Goal: Task Accomplishment & Management: Manage account settings

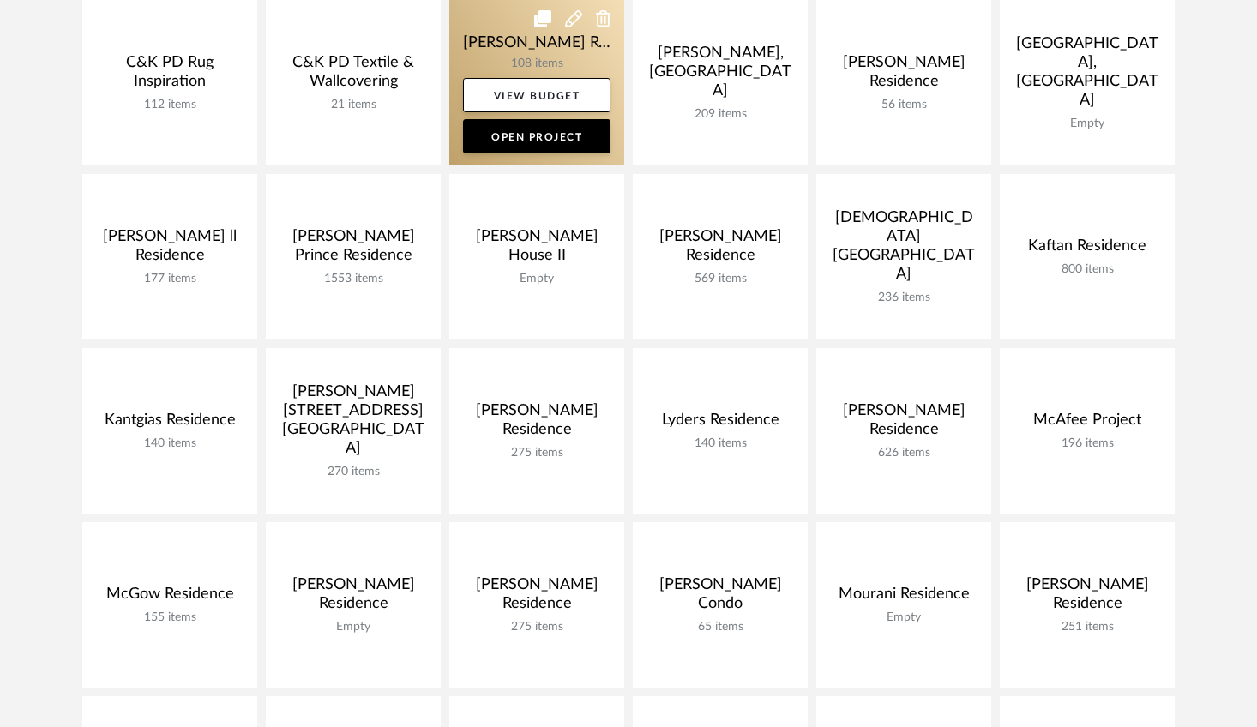
scroll to position [500, 0]
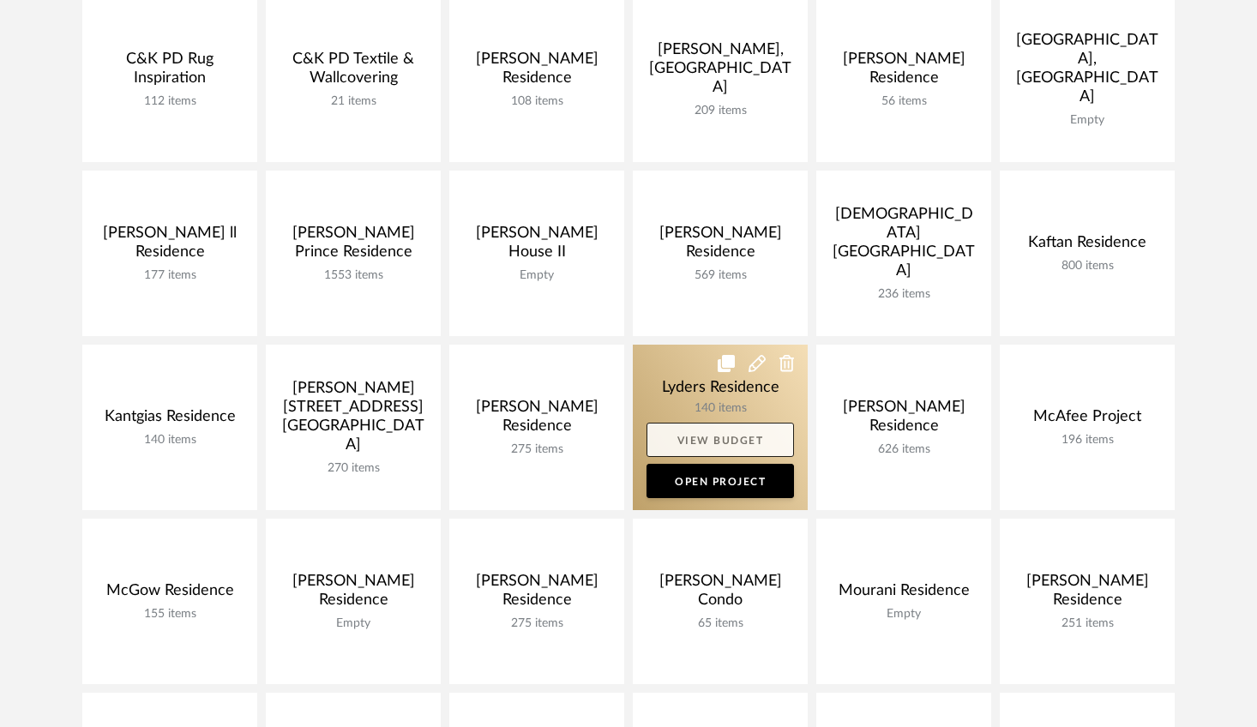
click at [661, 429] on link "View Budget" at bounding box center [720, 440] width 147 height 34
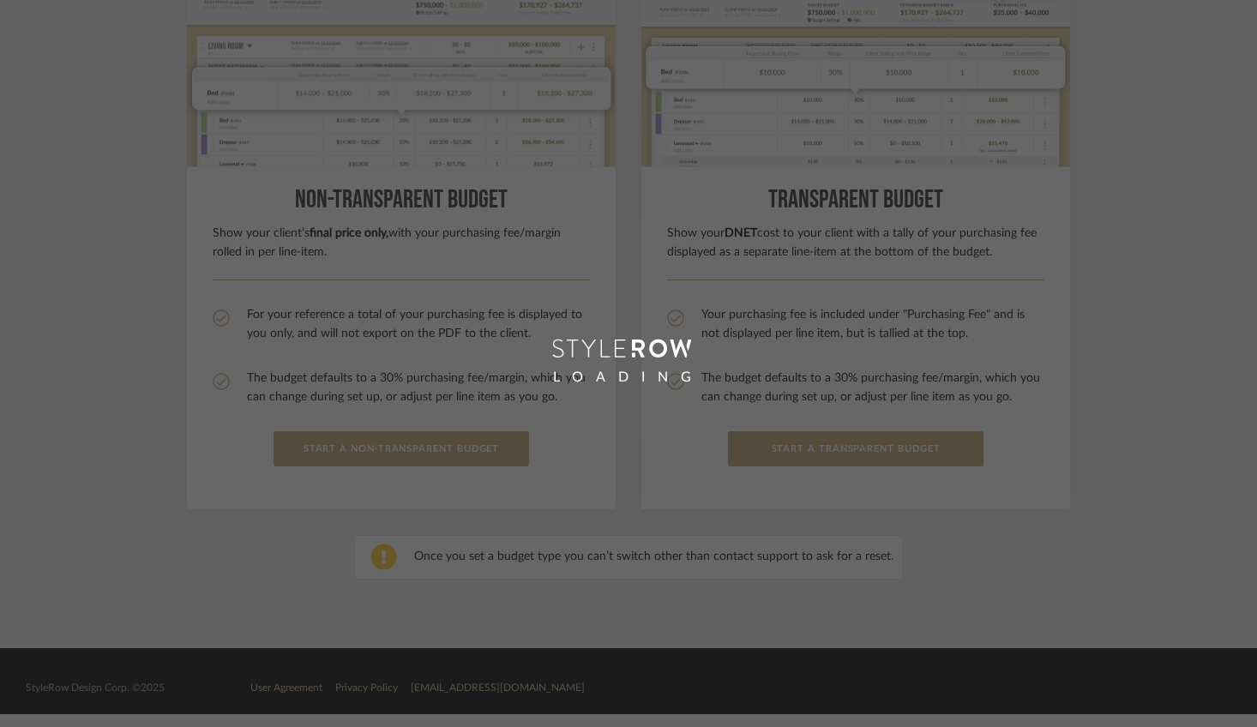
scroll to position [280, 0]
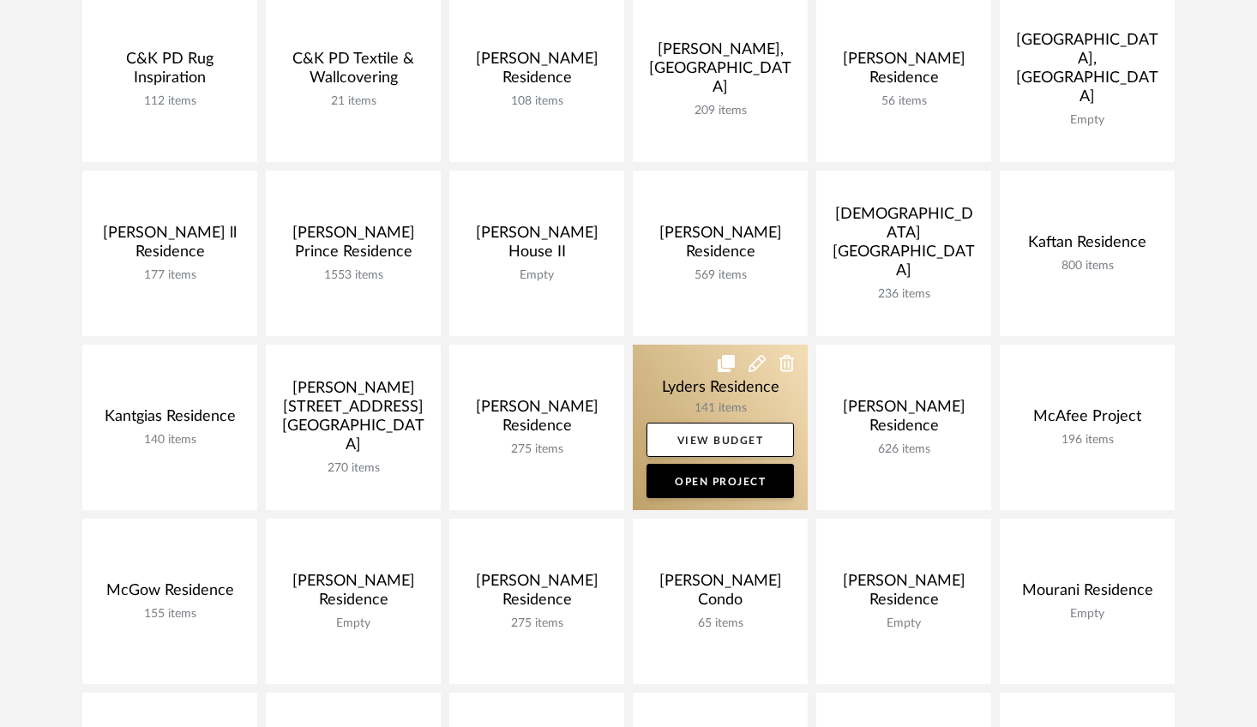
click at [682, 392] on link at bounding box center [720, 428] width 175 height 166
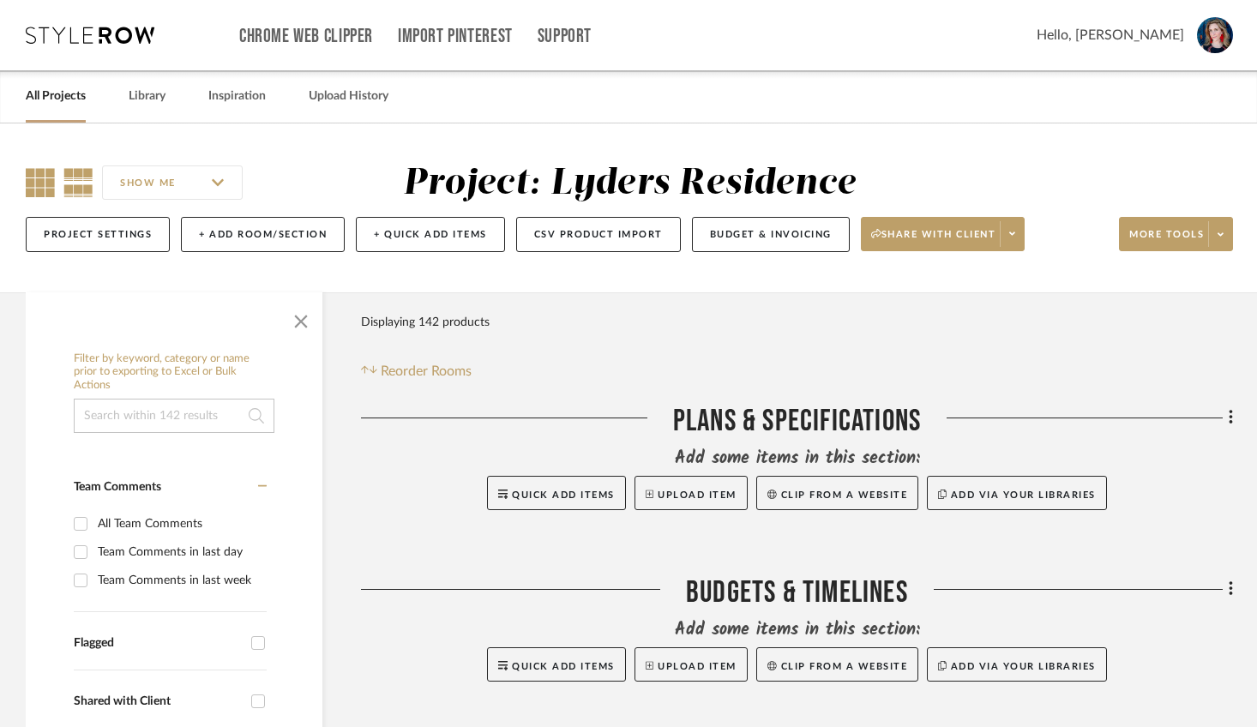
click at [45, 175] on icon at bounding box center [40, 182] width 29 height 29
click at [292, 336] on span "button" at bounding box center [300, 318] width 41 height 41
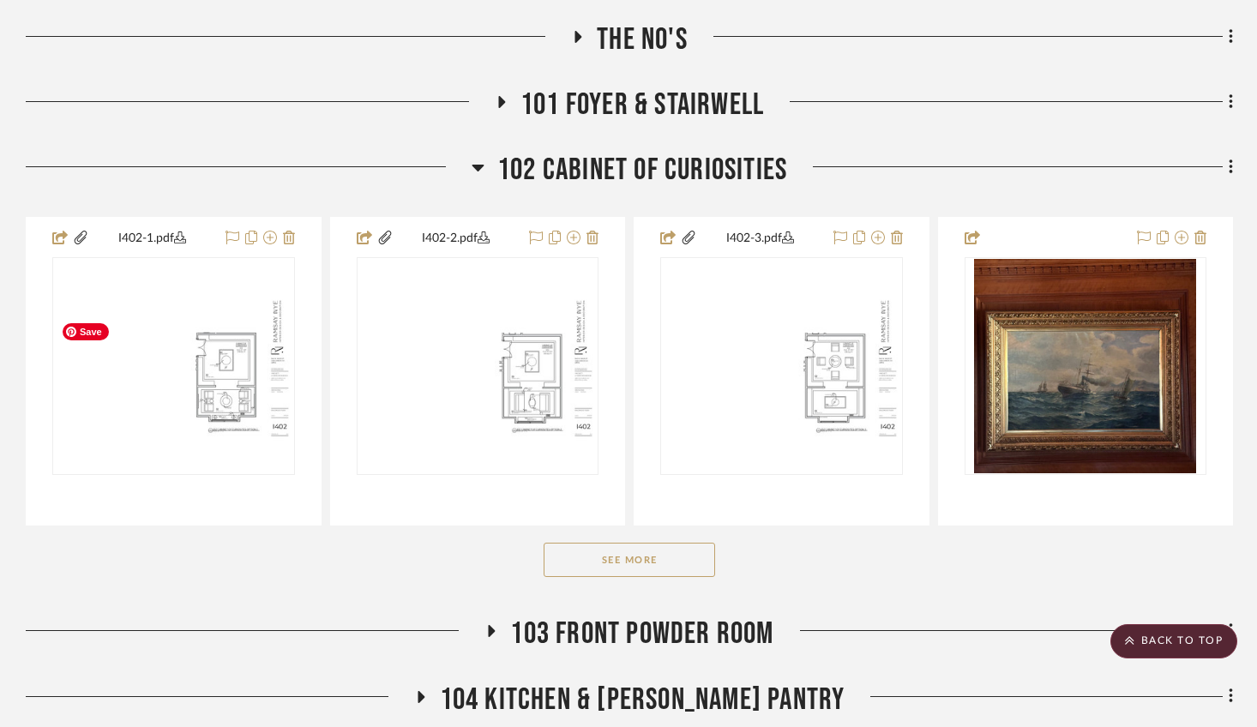
scroll to position [1004, 0]
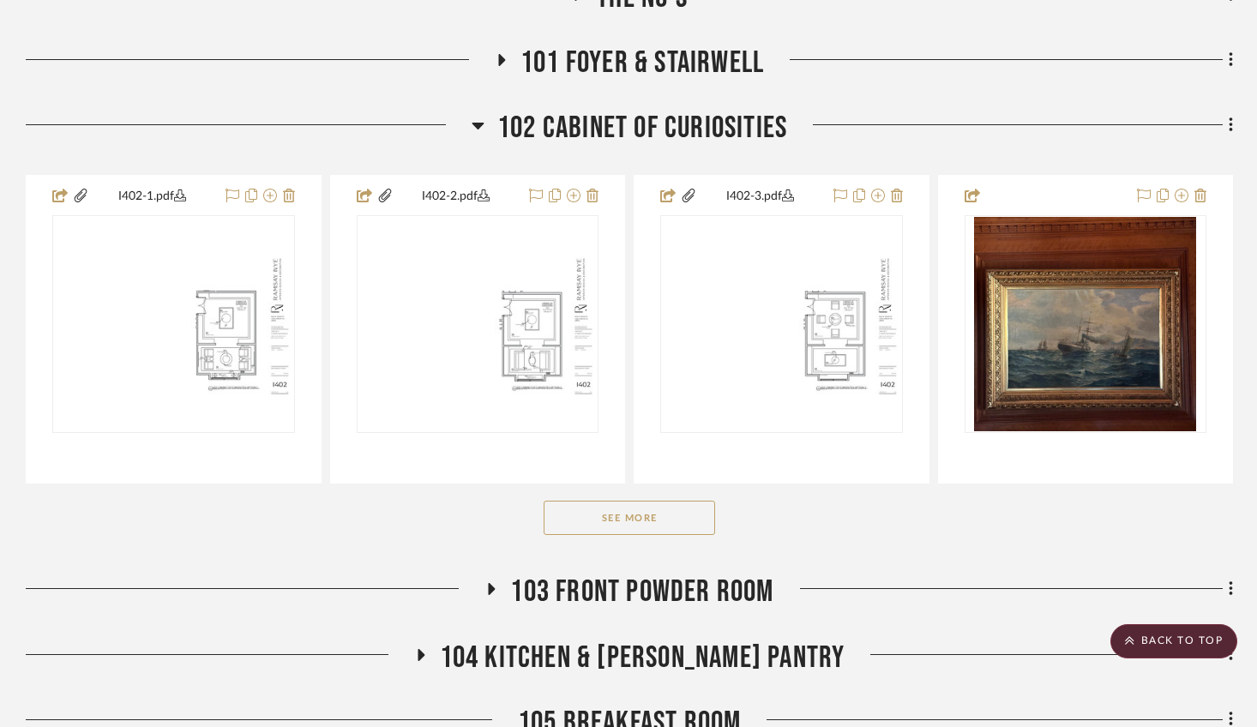
click at [479, 129] on icon at bounding box center [478, 126] width 12 height 7
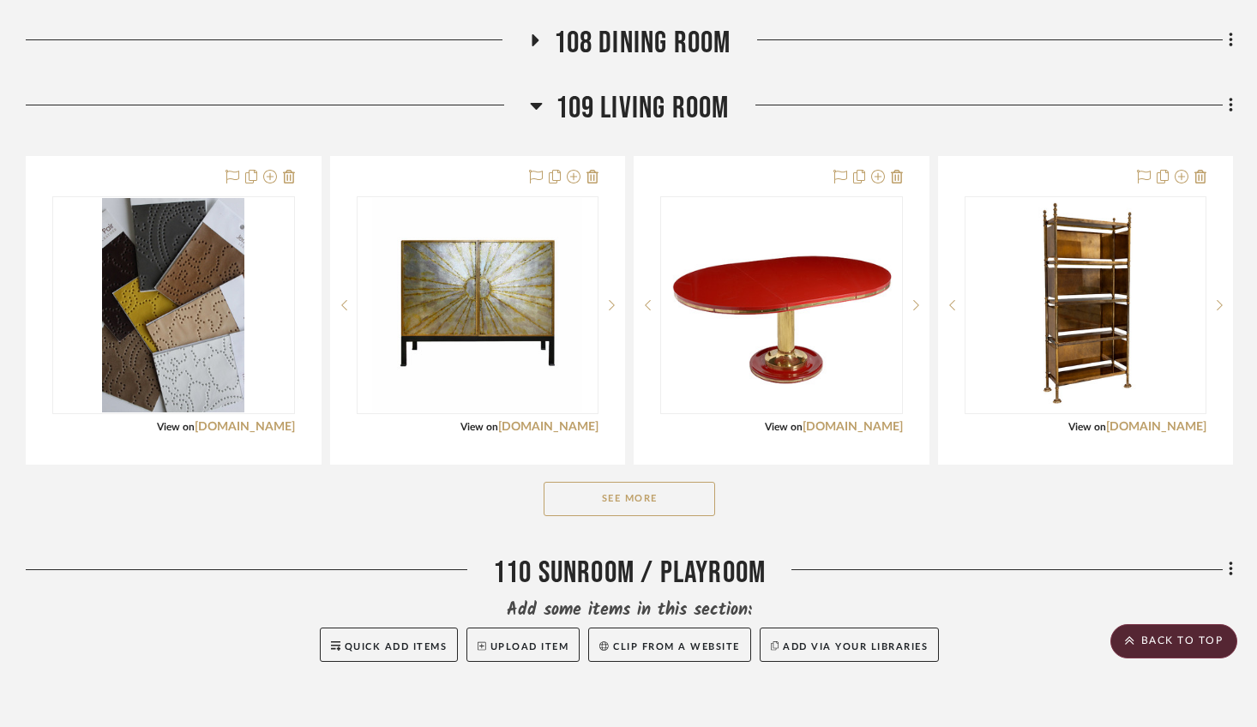
scroll to position [1824, 0]
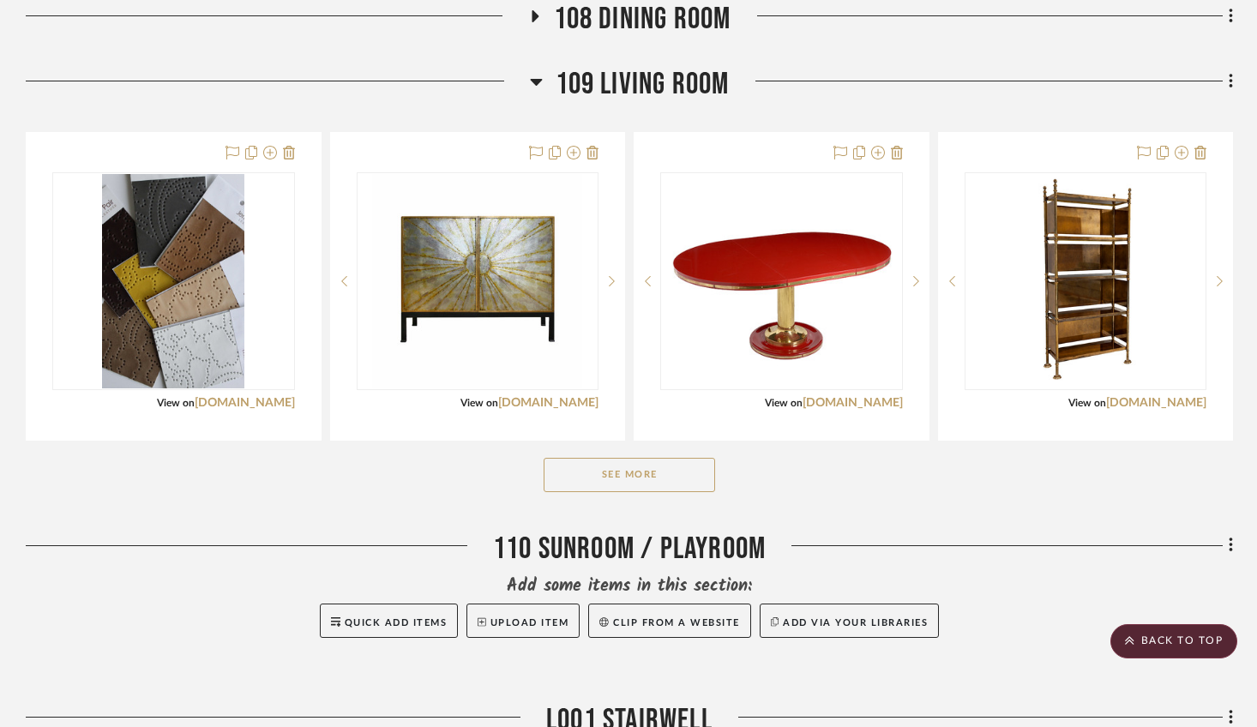
click at [652, 492] on button "See More" at bounding box center [630, 475] width 172 height 34
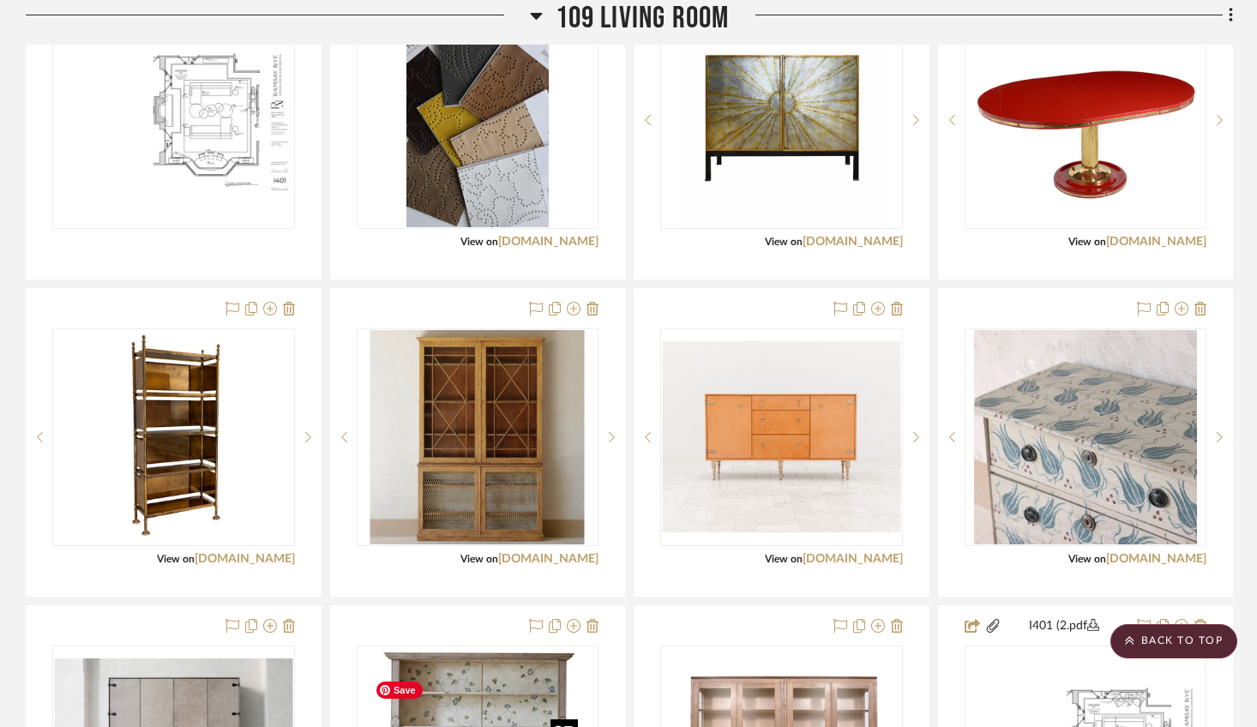
scroll to position [1955, 0]
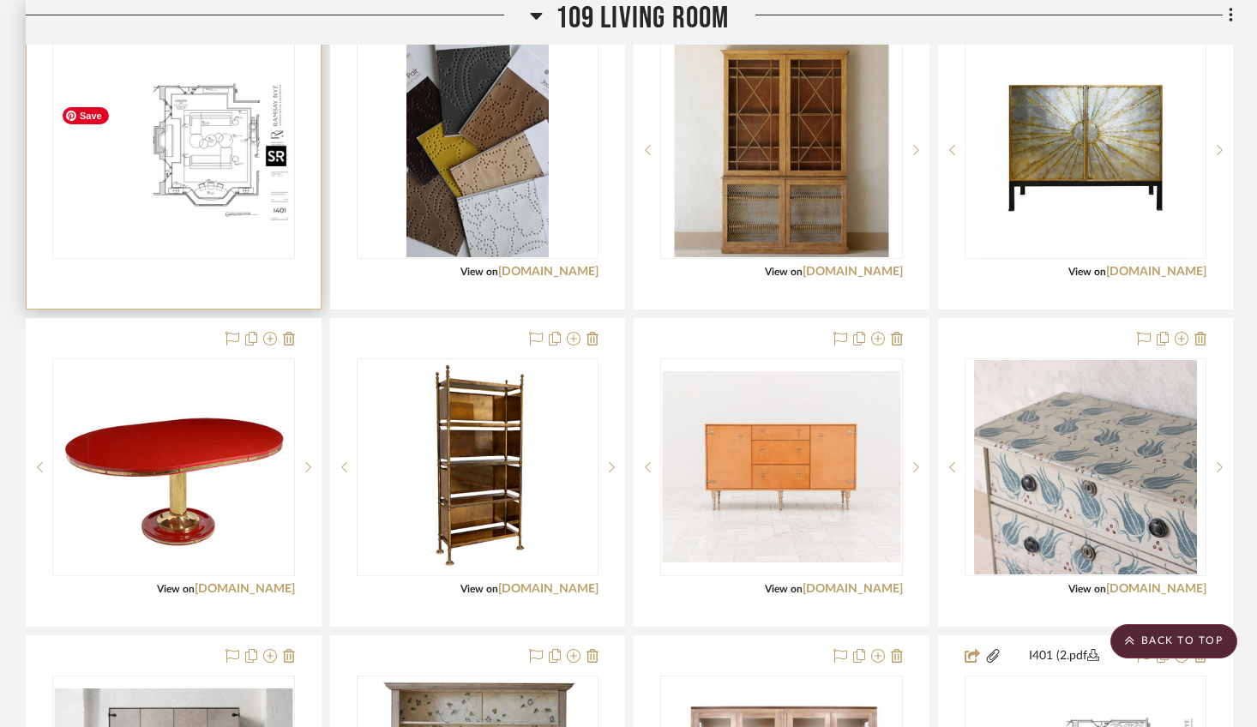
click at [231, 185] on img "0" at bounding box center [173, 150] width 239 height 154
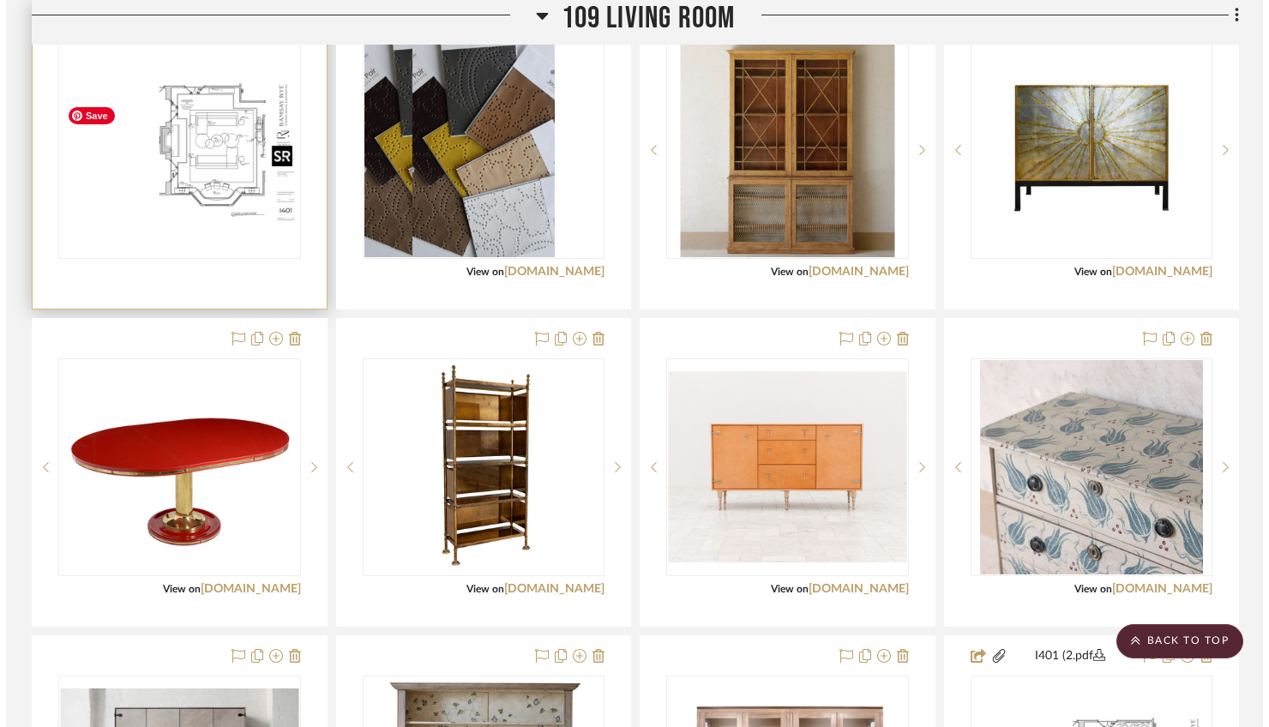
scroll to position [0, 0]
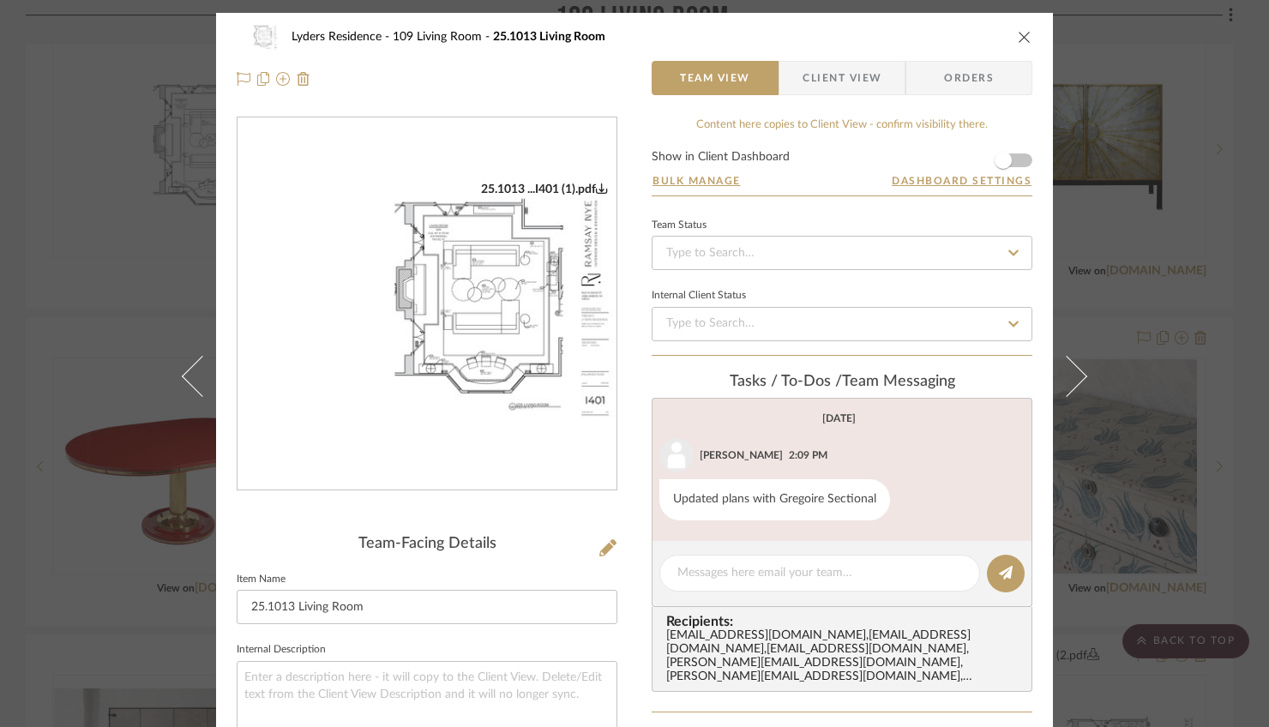
click at [460, 255] on img "0" at bounding box center [427, 304] width 379 height 245
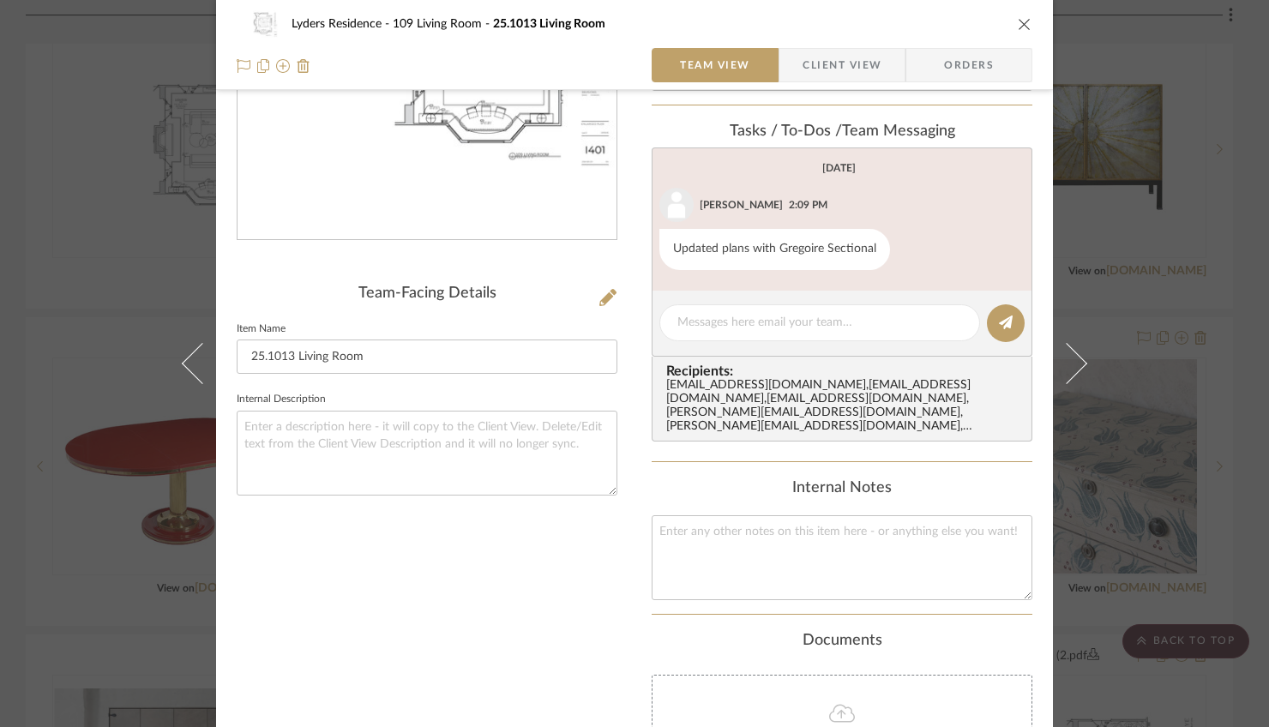
scroll to position [322, 0]
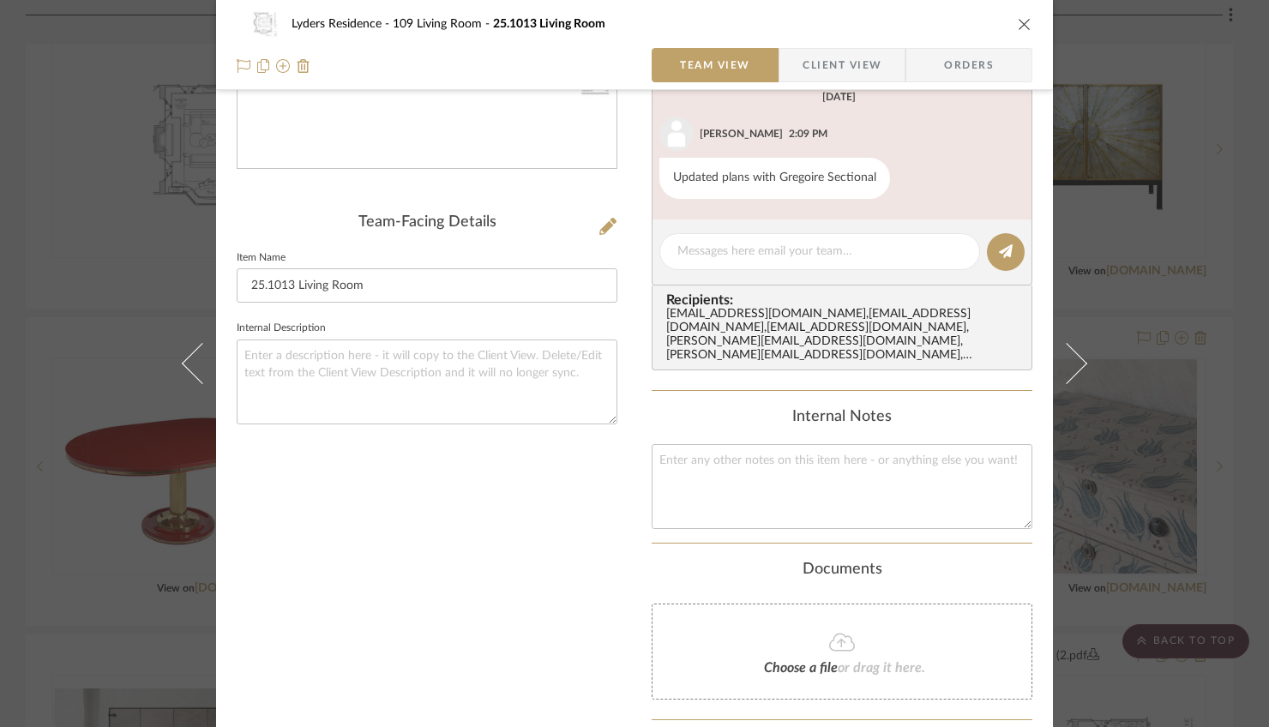
click at [1023, 29] on icon "close" at bounding box center [1025, 24] width 14 height 14
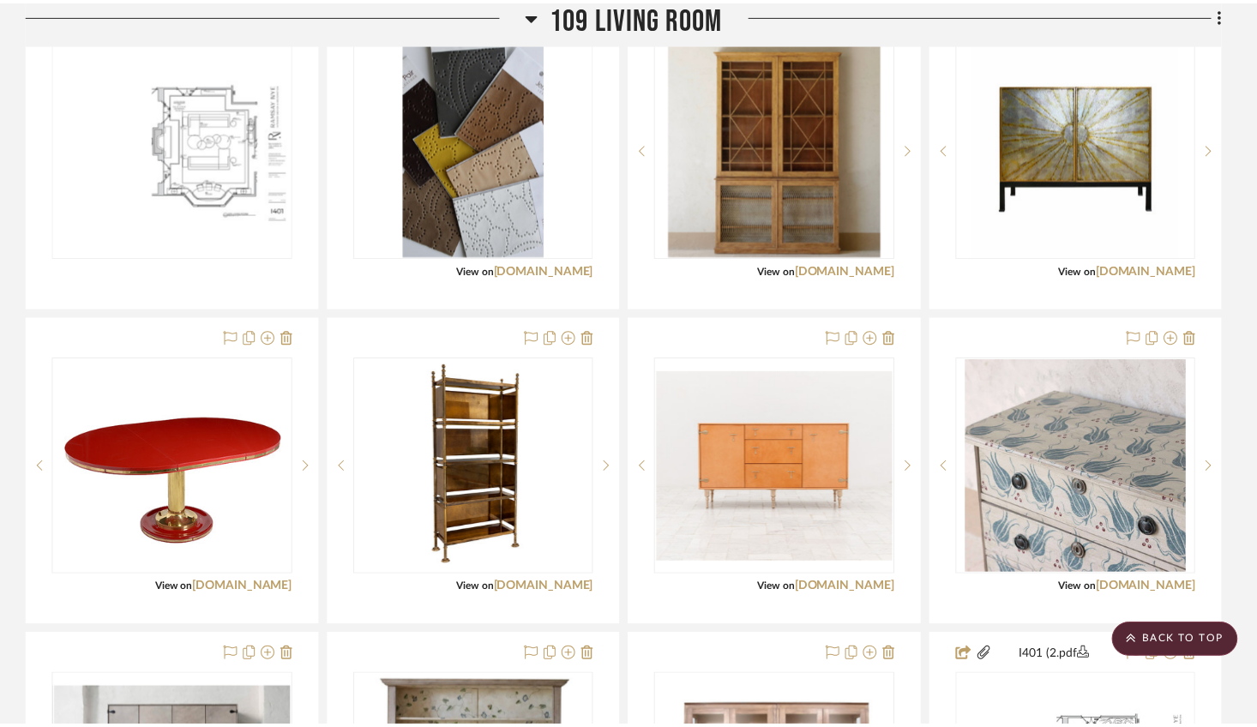
scroll to position [1955, 0]
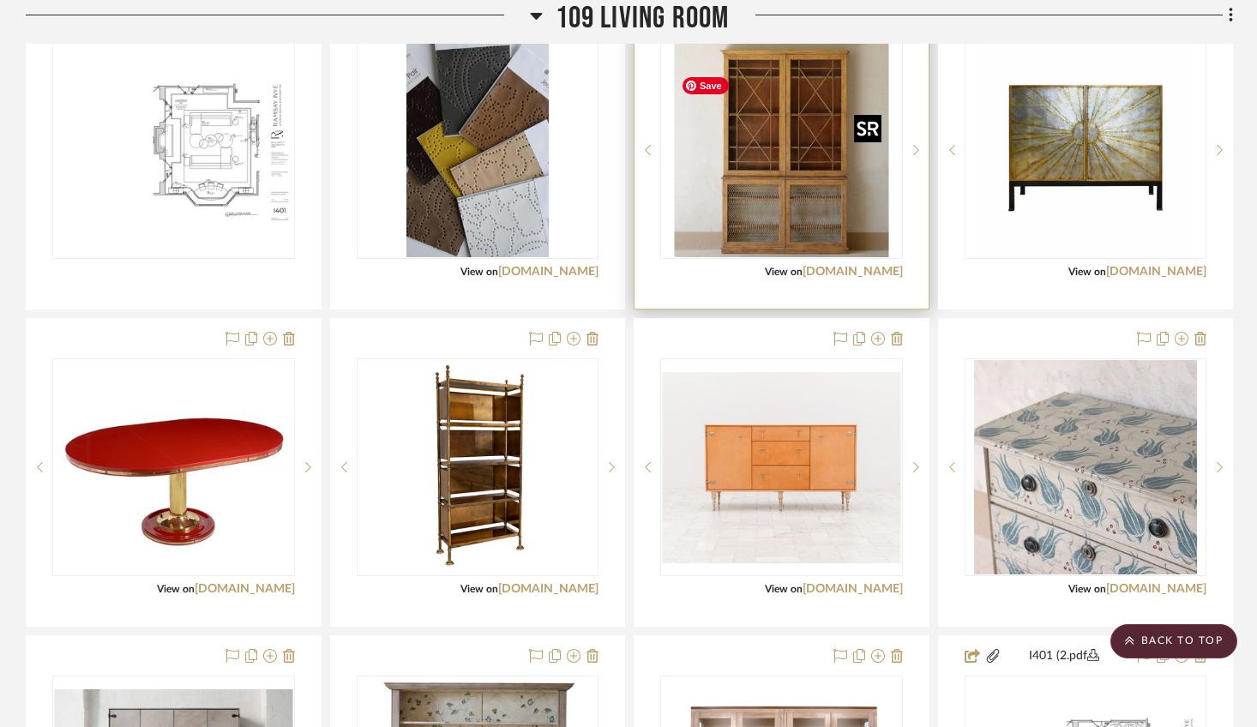
click at [767, 250] on img "0" at bounding box center [781, 150] width 214 height 214
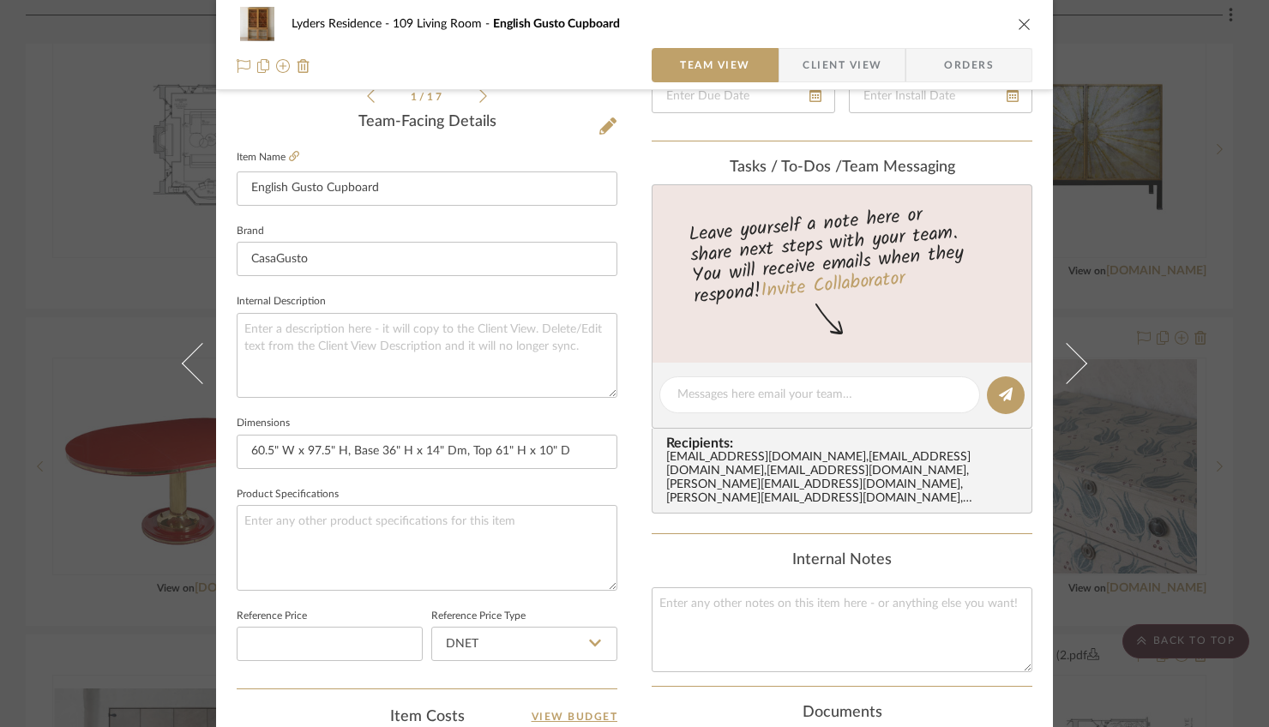
scroll to position [436, 0]
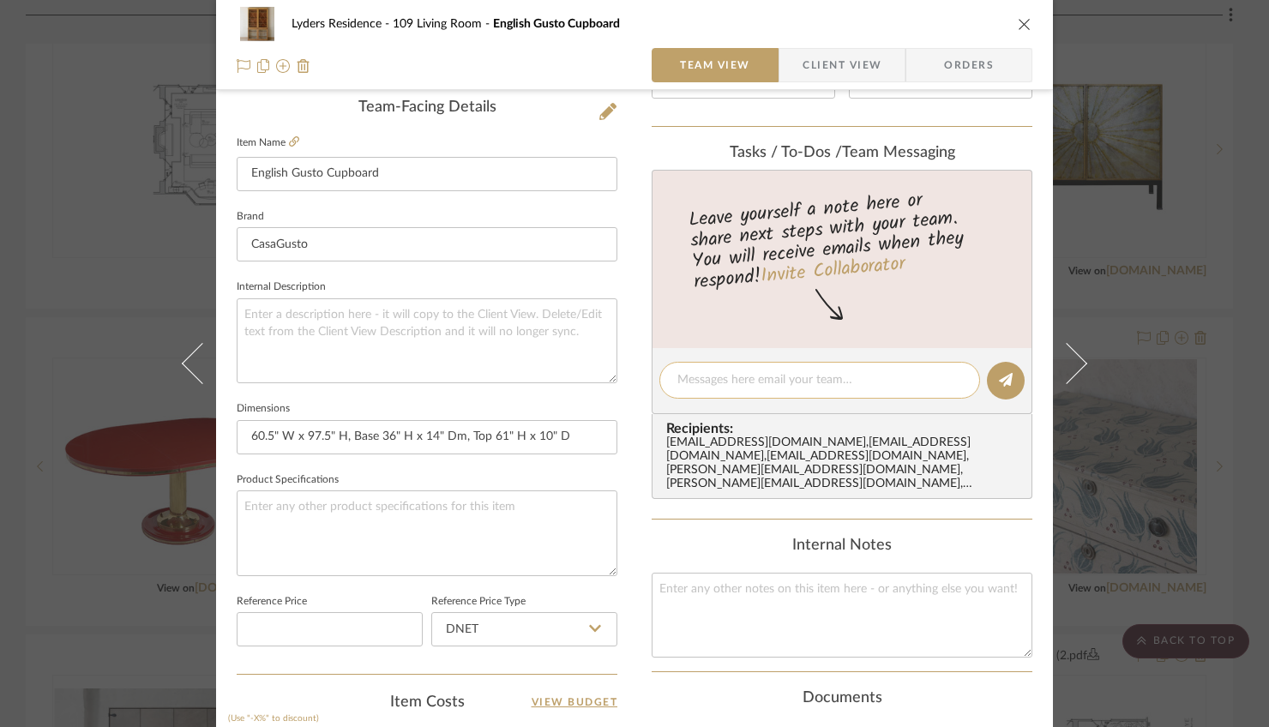
click at [746, 385] on textarea at bounding box center [819, 380] width 285 height 18
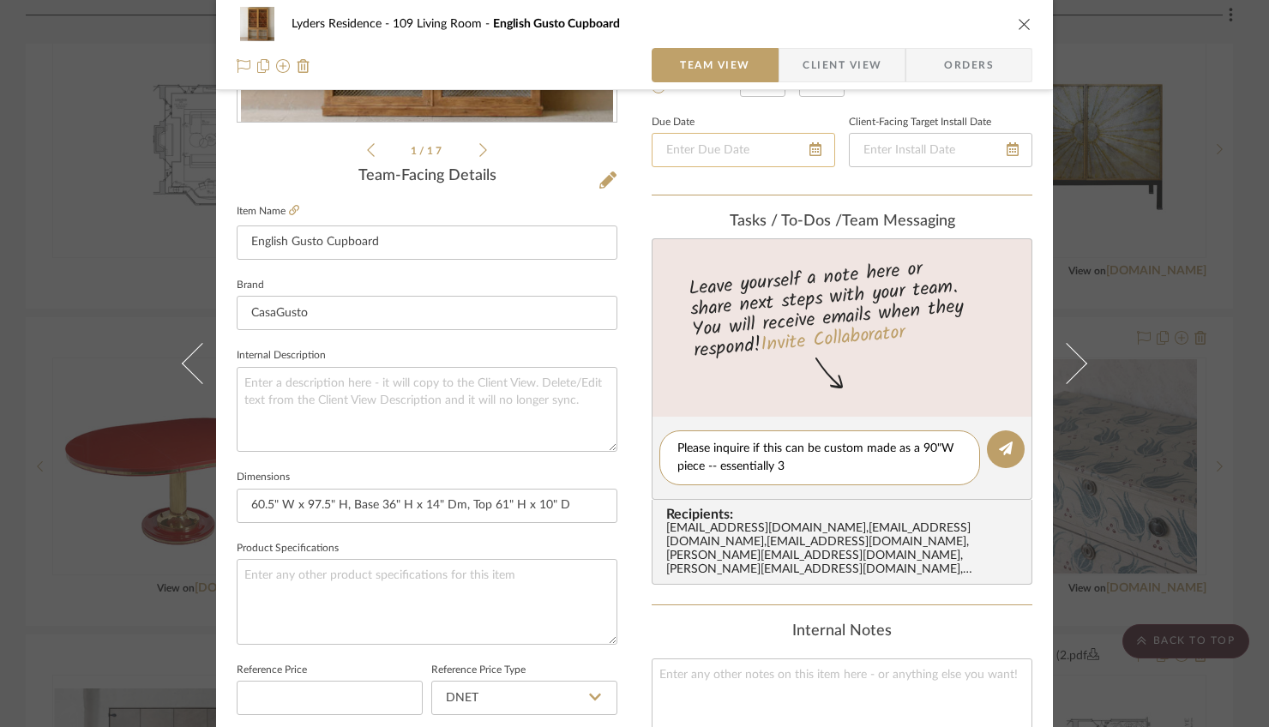
scroll to position [375, 0]
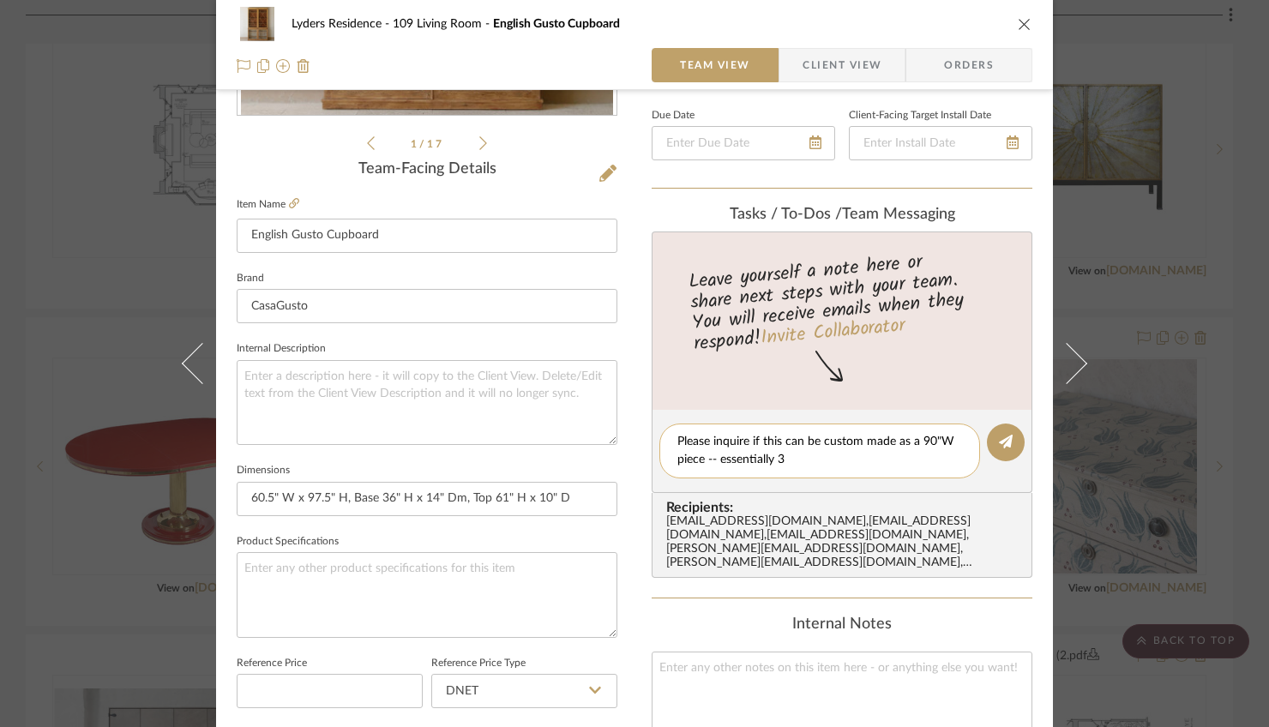
drag, startPoint x: 701, startPoint y: 466, endPoint x: 863, endPoint y: 468, distance: 161.2
click at [863, 468] on textarea "Please inquire if this can be custom made as a 90"W piece -- essentially 3" at bounding box center [819, 451] width 285 height 36
type textarea "Please inquire if this can be custom made as a 90"W piece and get a quote and l…"
click at [1000, 442] on icon at bounding box center [1006, 442] width 14 height 14
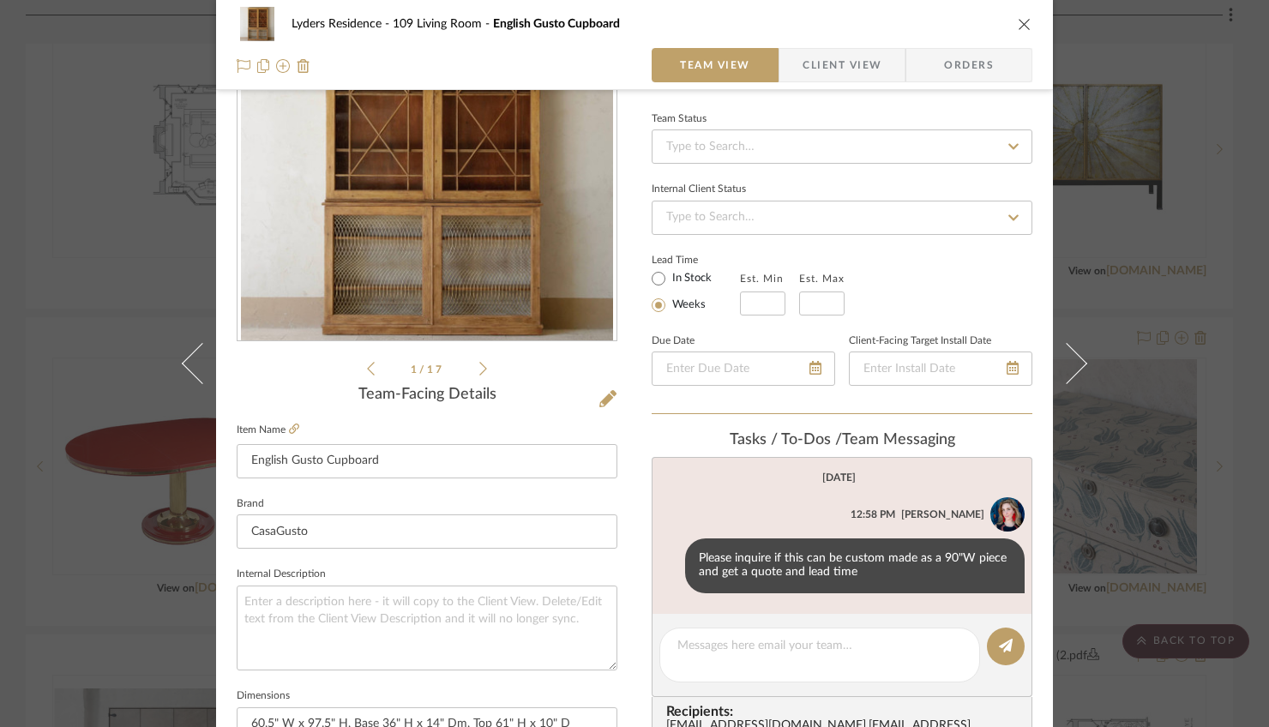
scroll to position [0, 0]
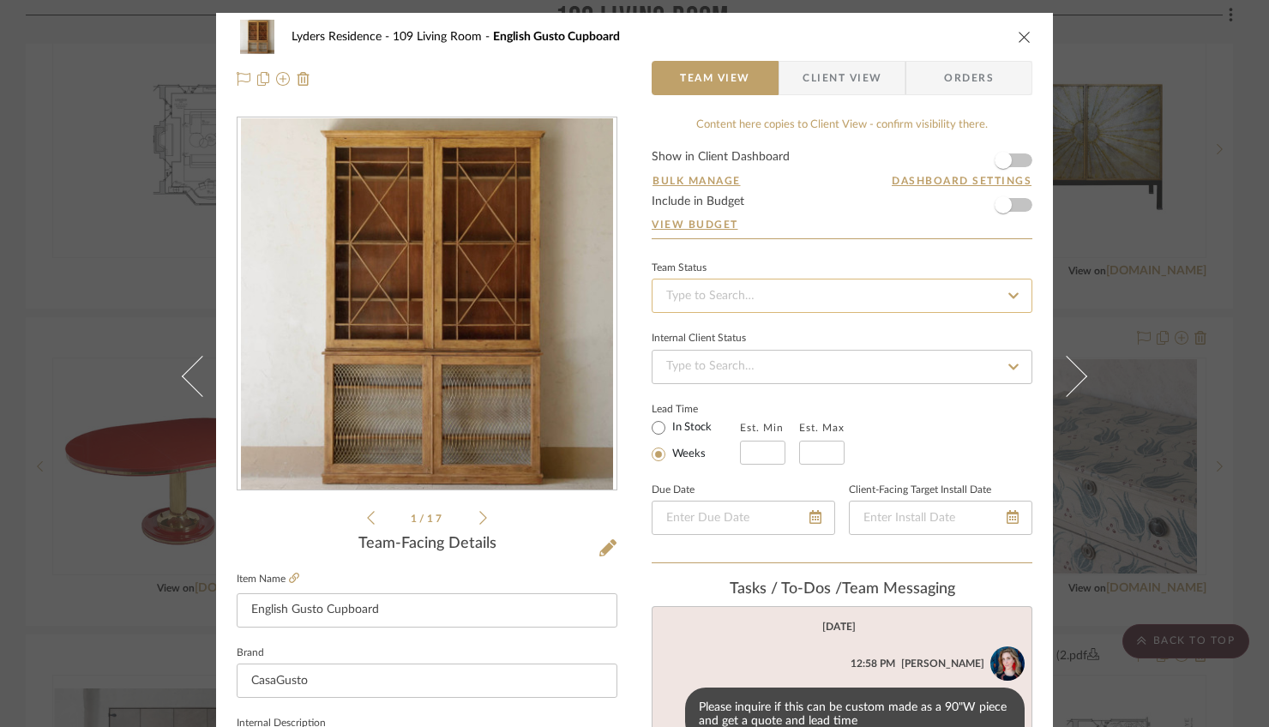
click at [822, 297] on input at bounding box center [842, 296] width 381 height 34
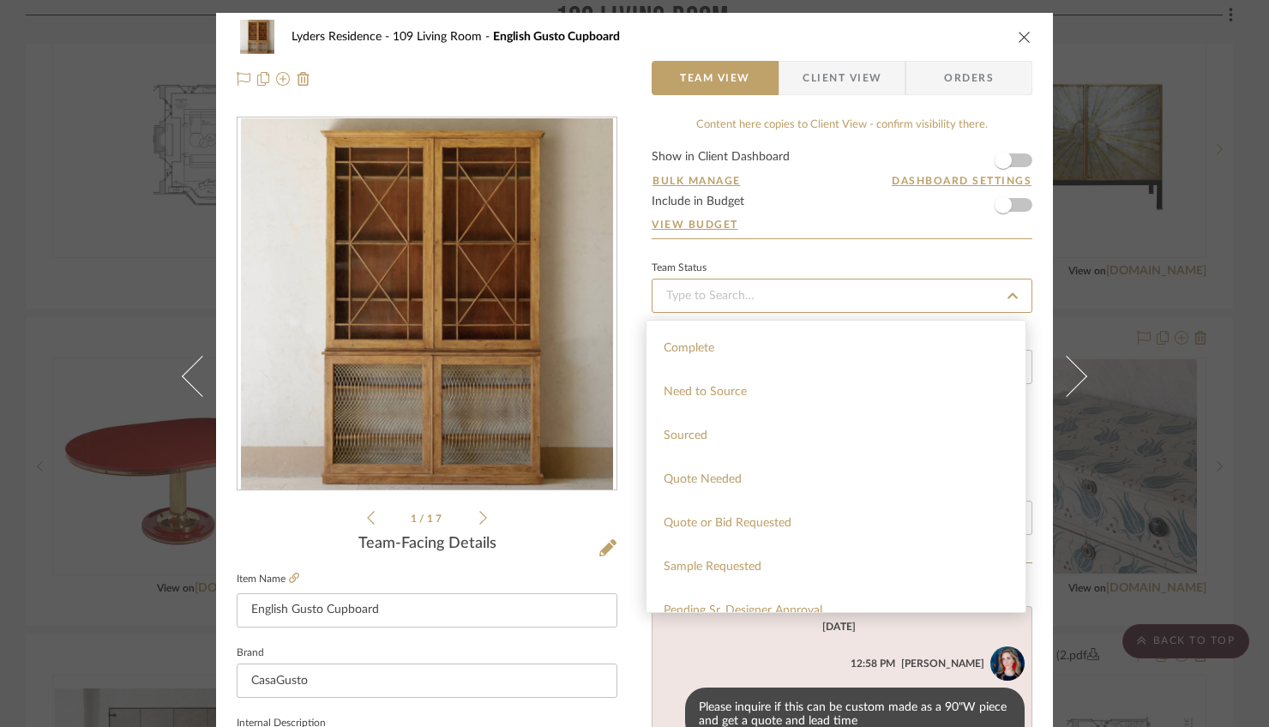
scroll to position [485, 0]
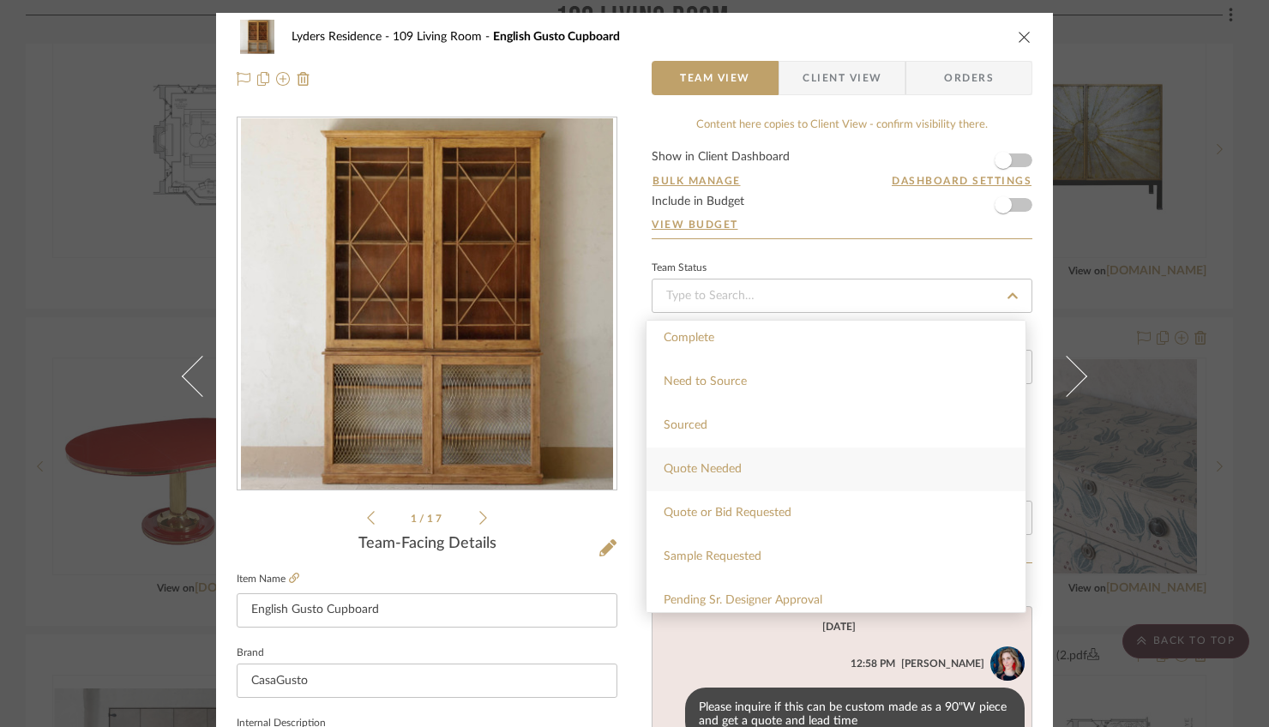
click at [761, 469] on div "Quote Needed" at bounding box center [836, 470] width 379 height 44
type input "[DATE]"
type input "Quote Needed"
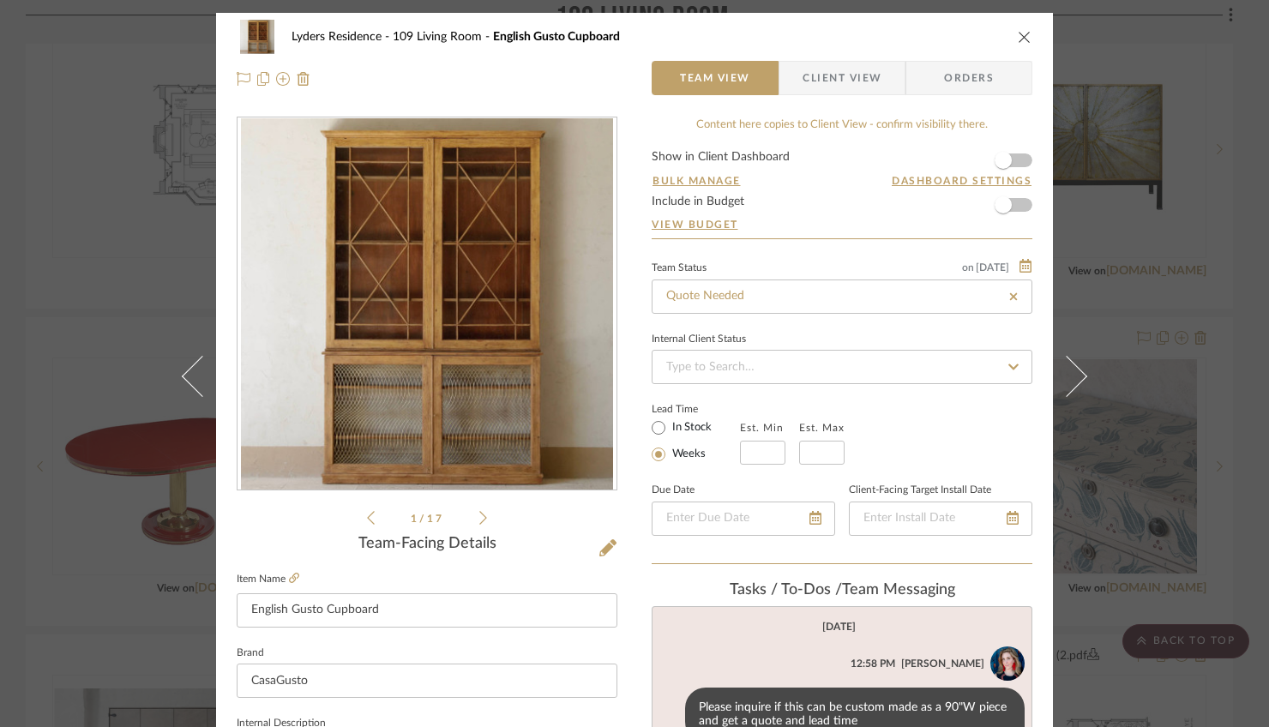
click at [1019, 35] on icon "close" at bounding box center [1025, 37] width 14 height 14
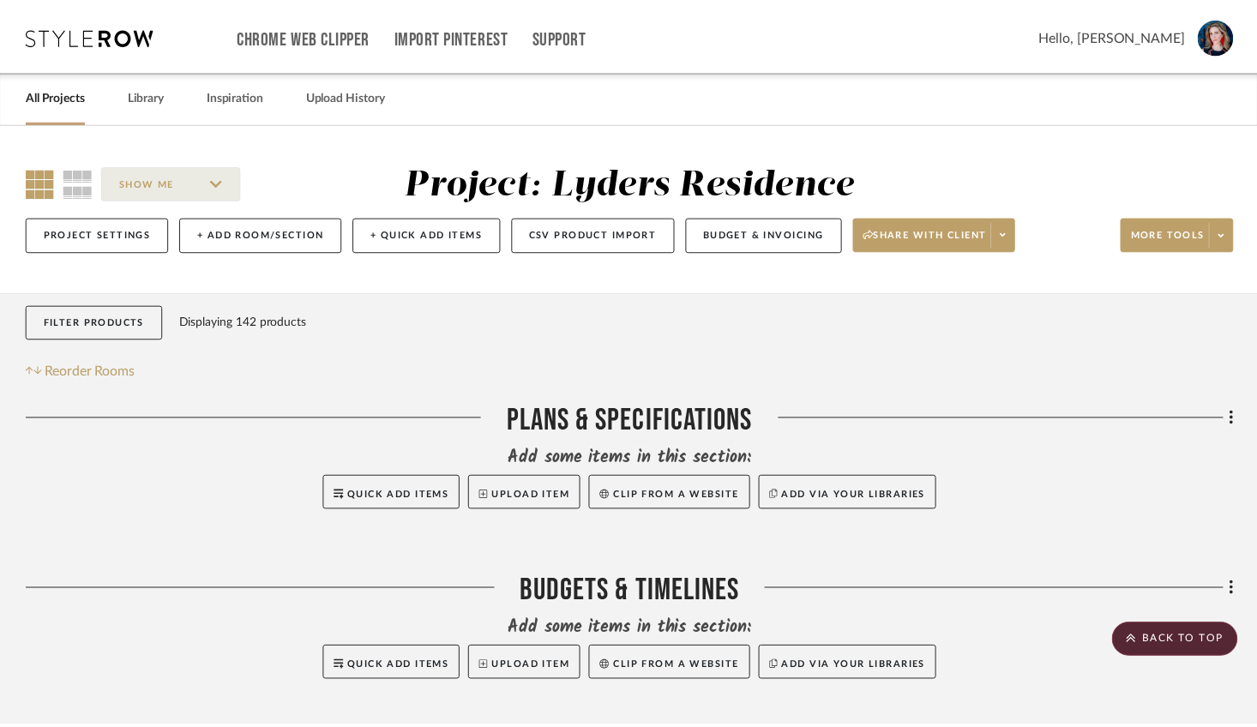
scroll to position [1955, 0]
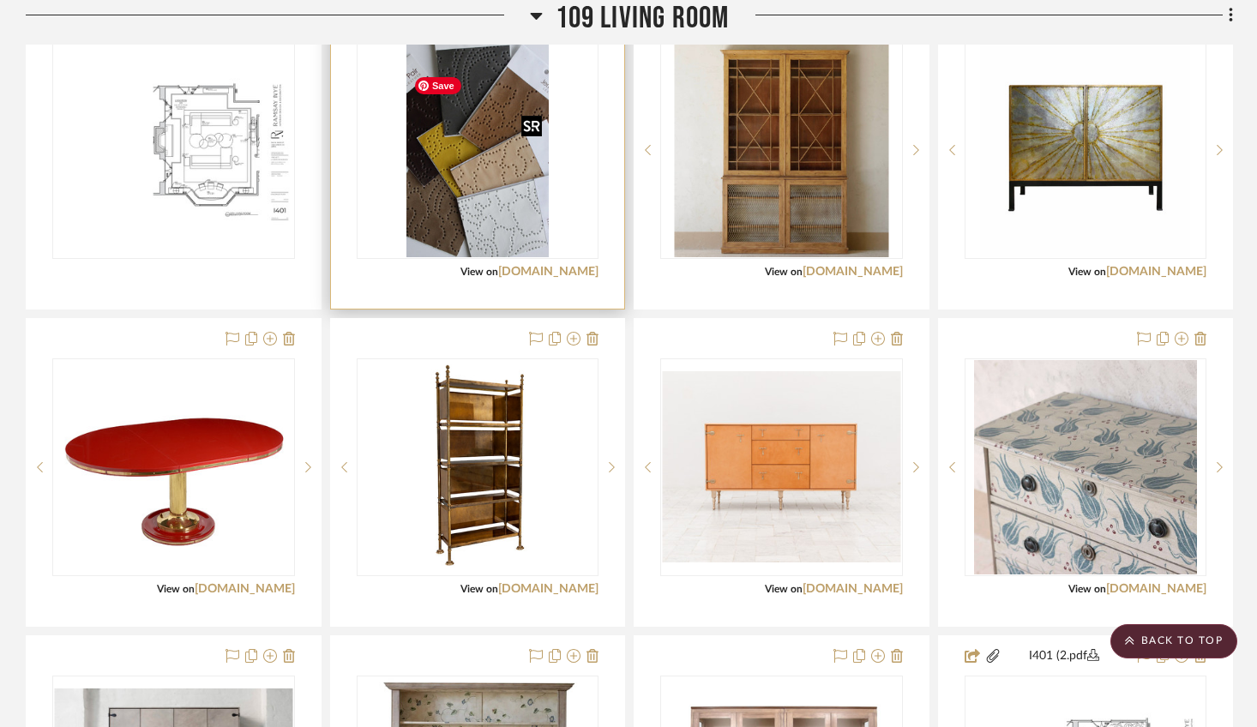
click at [470, 242] on img "0" at bounding box center [477, 150] width 142 height 214
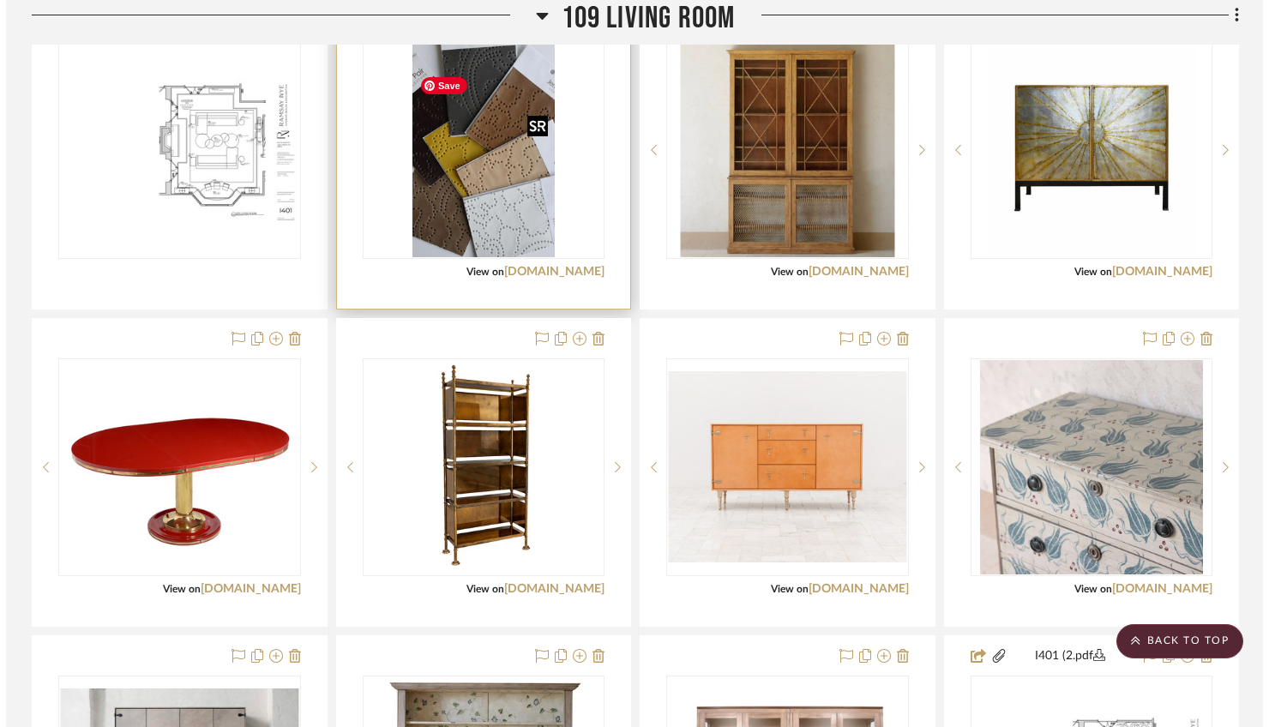
scroll to position [0, 0]
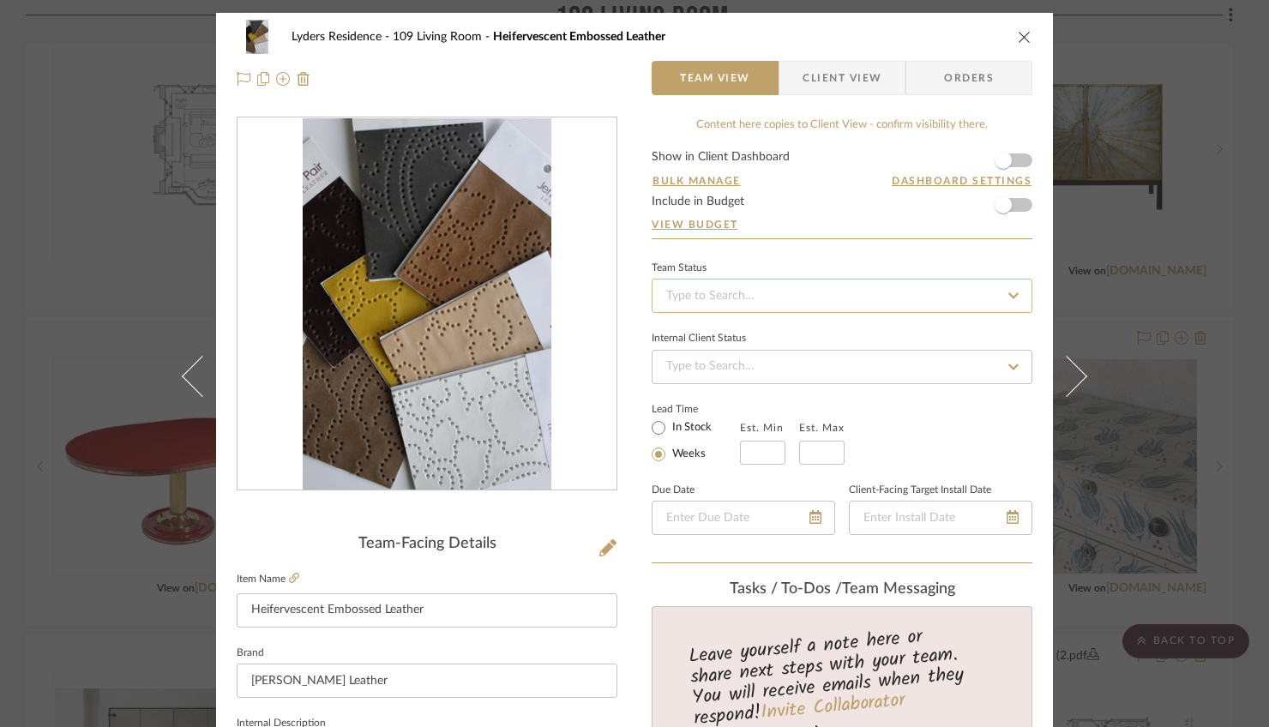
click at [761, 297] on input at bounding box center [842, 296] width 381 height 34
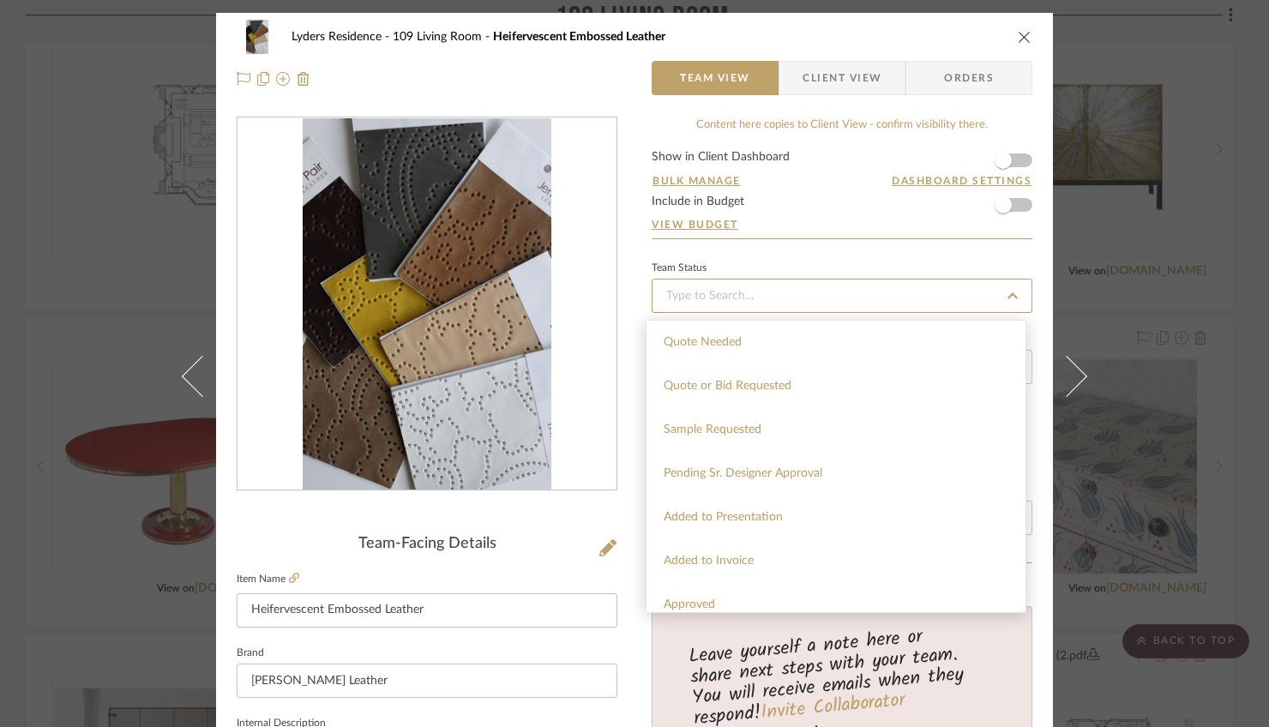
scroll to position [613, 0]
click at [801, 436] on div "Sample Requested" at bounding box center [836, 429] width 379 height 44
type input "[DATE]"
type input "Sample Requested"
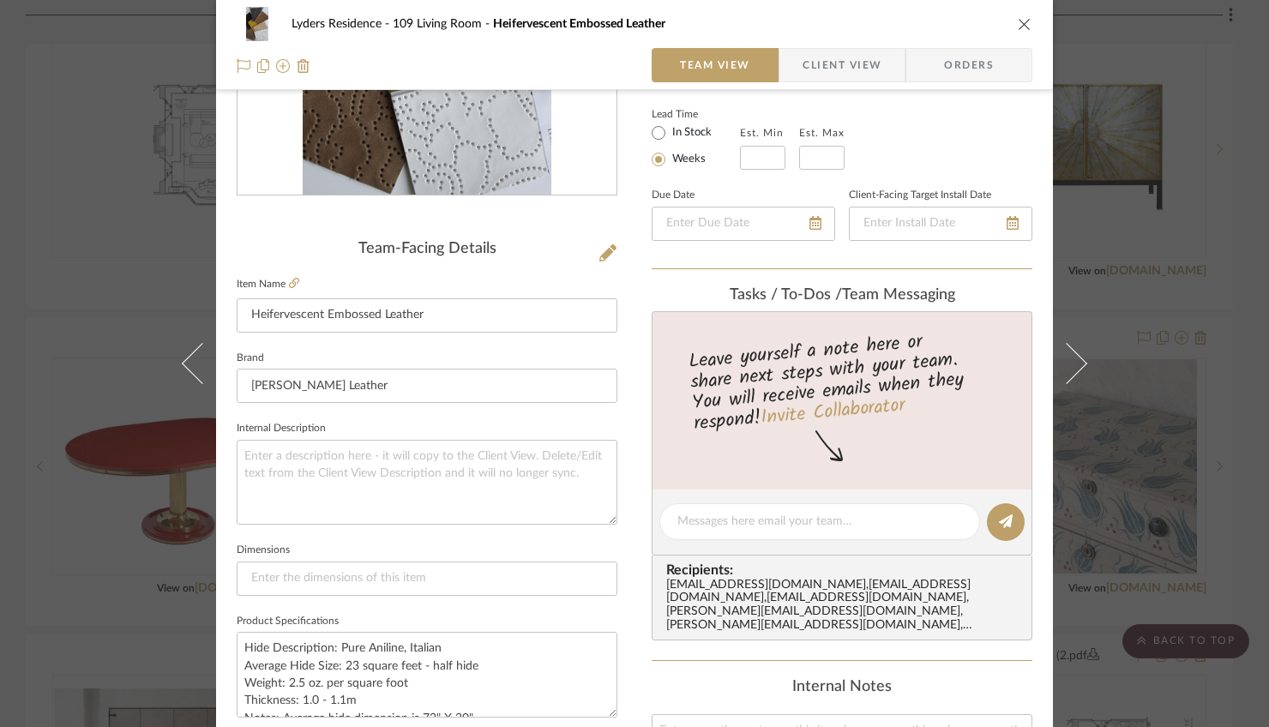
scroll to position [296, 0]
click at [773, 528] on textarea at bounding box center [819, 521] width 285 height 18
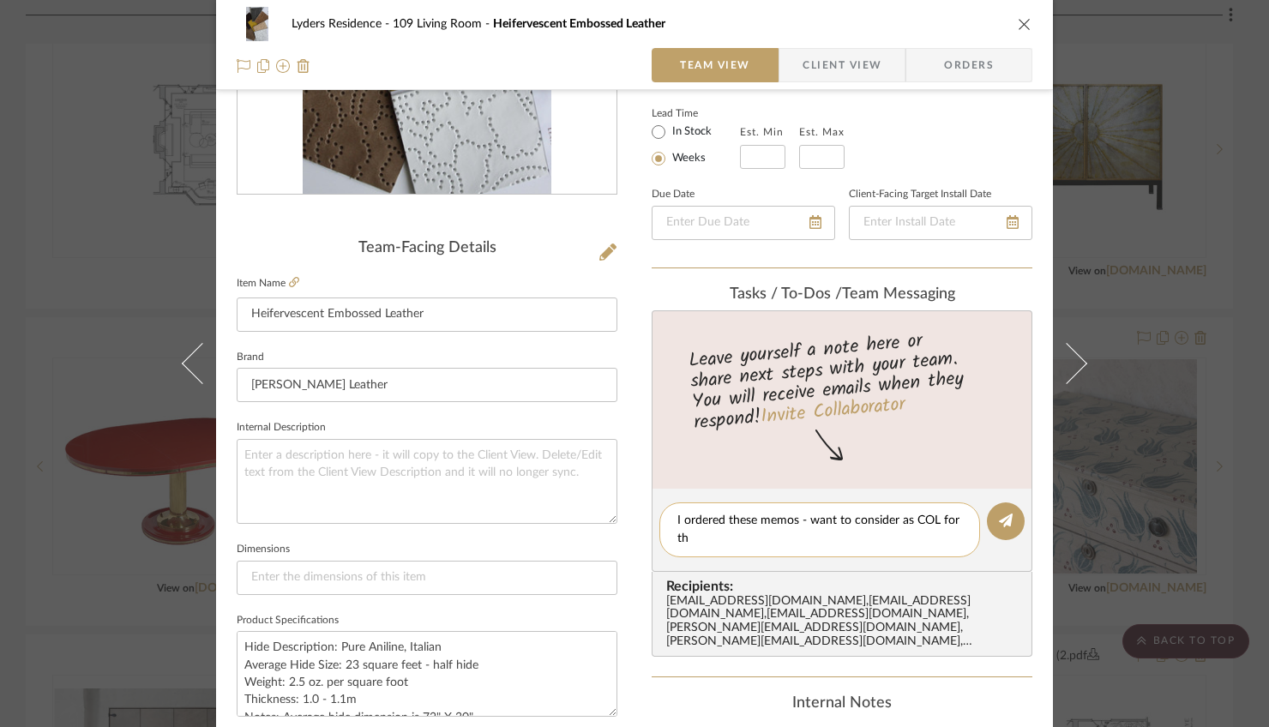
scroll to position [0, 0]
type textarea "I ordered these memos - want to consider as COL for the [PERSON_NAME] sectionals"
click at [1000, 519] on icon at bounding box center [1006, 521] width 14 height 14
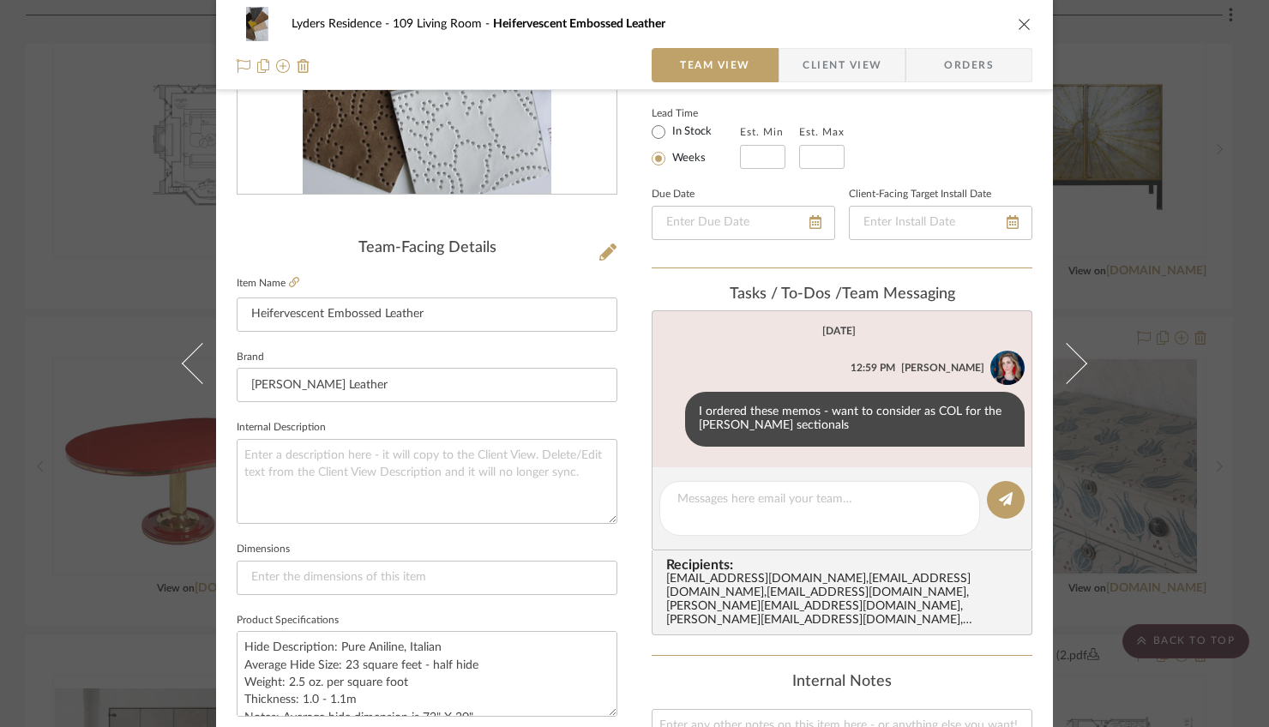
click at [1024, 29] on icon "close" at bounding box center [1025, 24] width 14 height 14
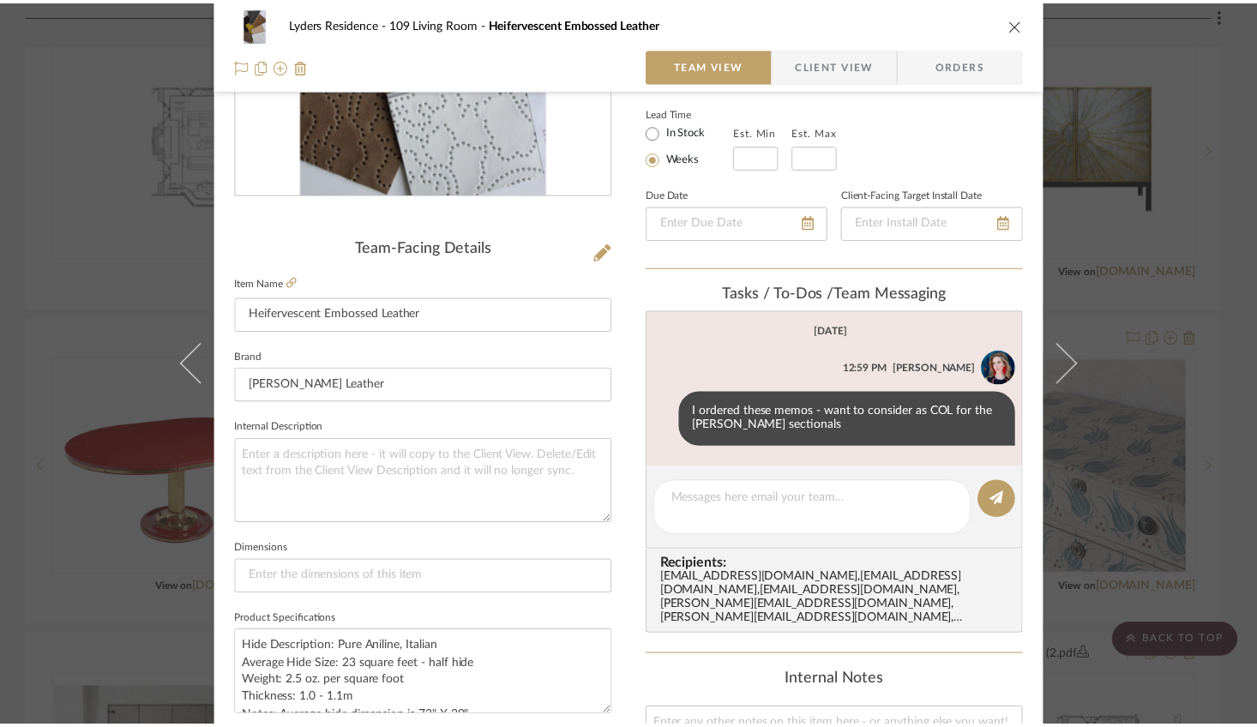
scroll to position [1955, 0]
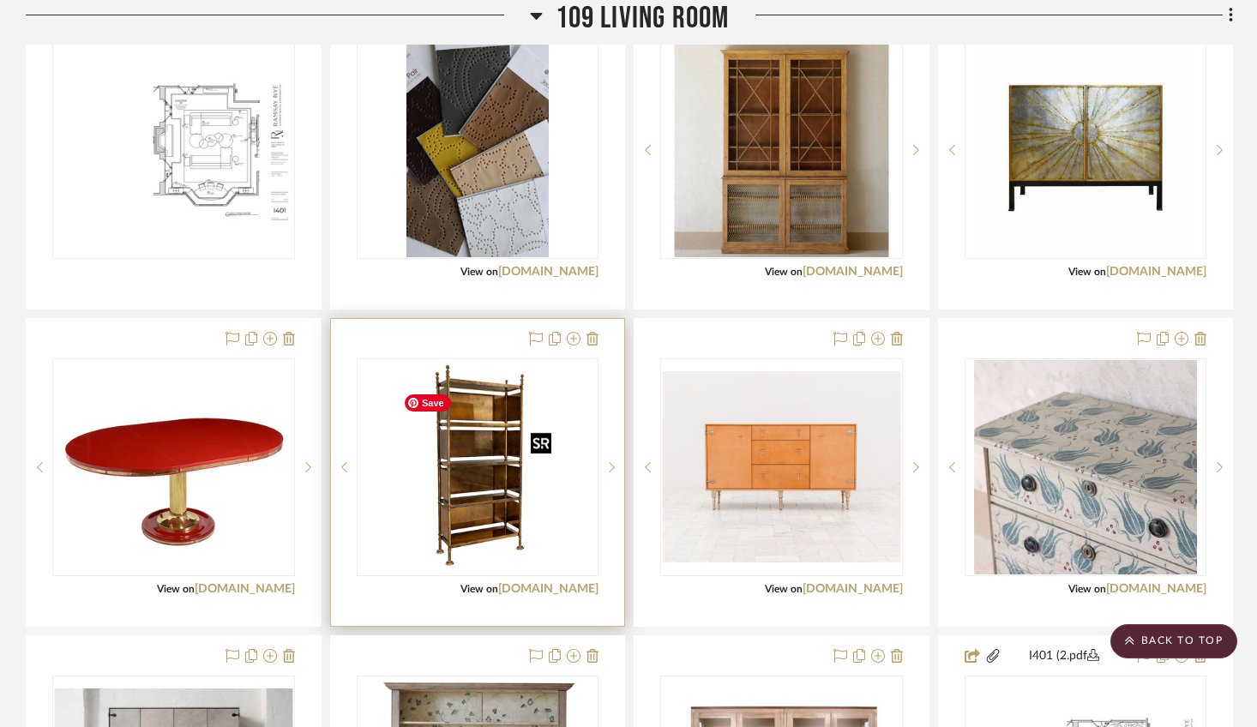
click at [478, 520] on img "0" at bounding box center [477, 467] width 162 height 214
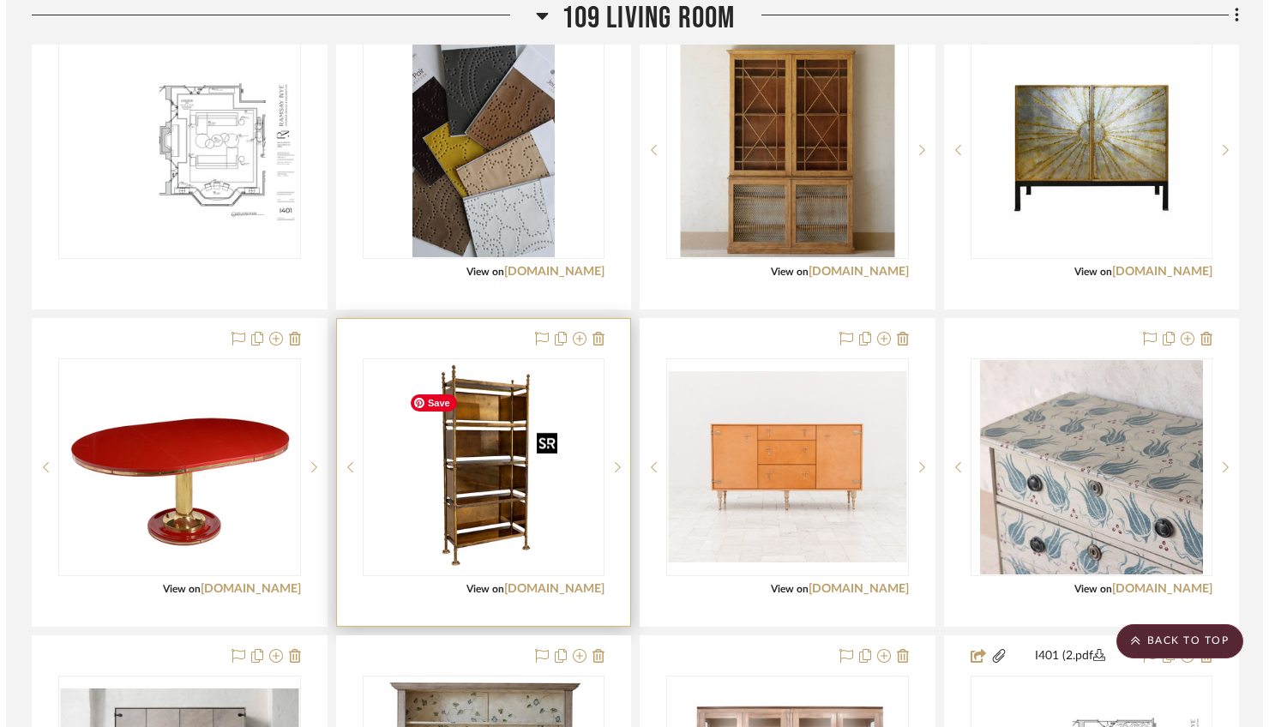
scroll to position [0, 0]
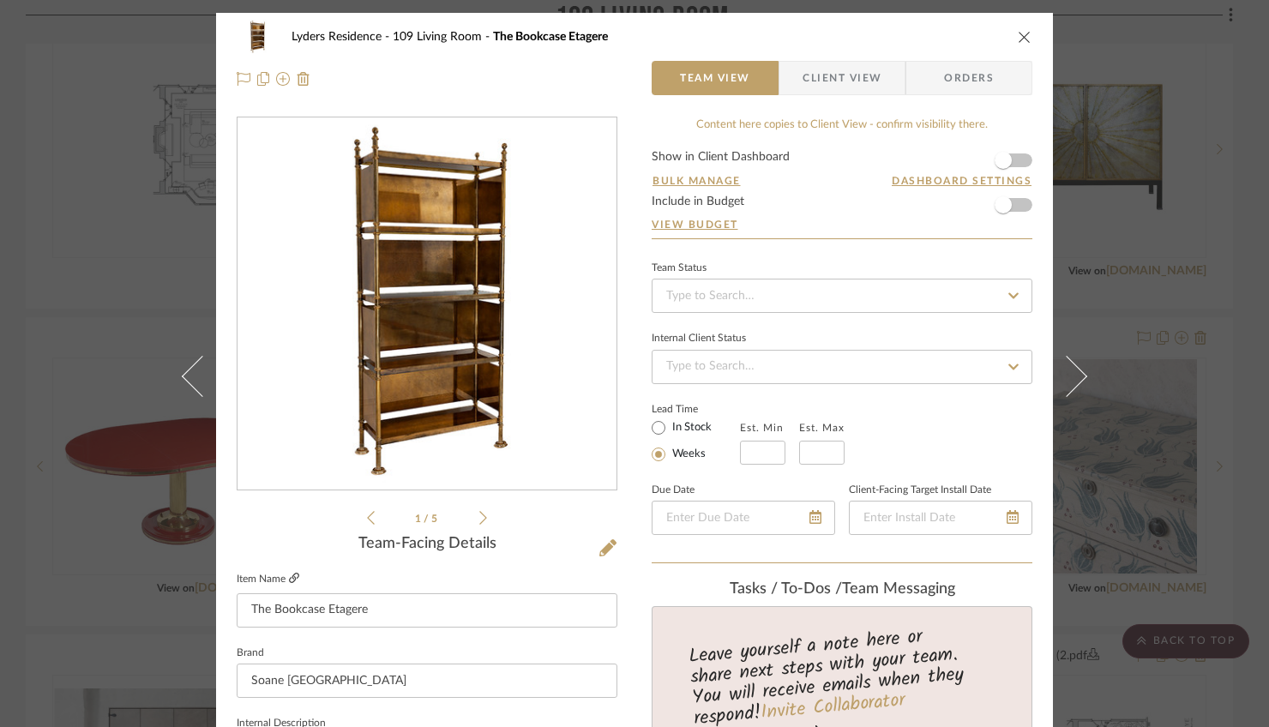
click at [296, 580] on icon at bounding box center [294, 578] width 10 height 10
click at [1019, 33] on icon "close" at bounding box center [1025, 37] width 14 height 14
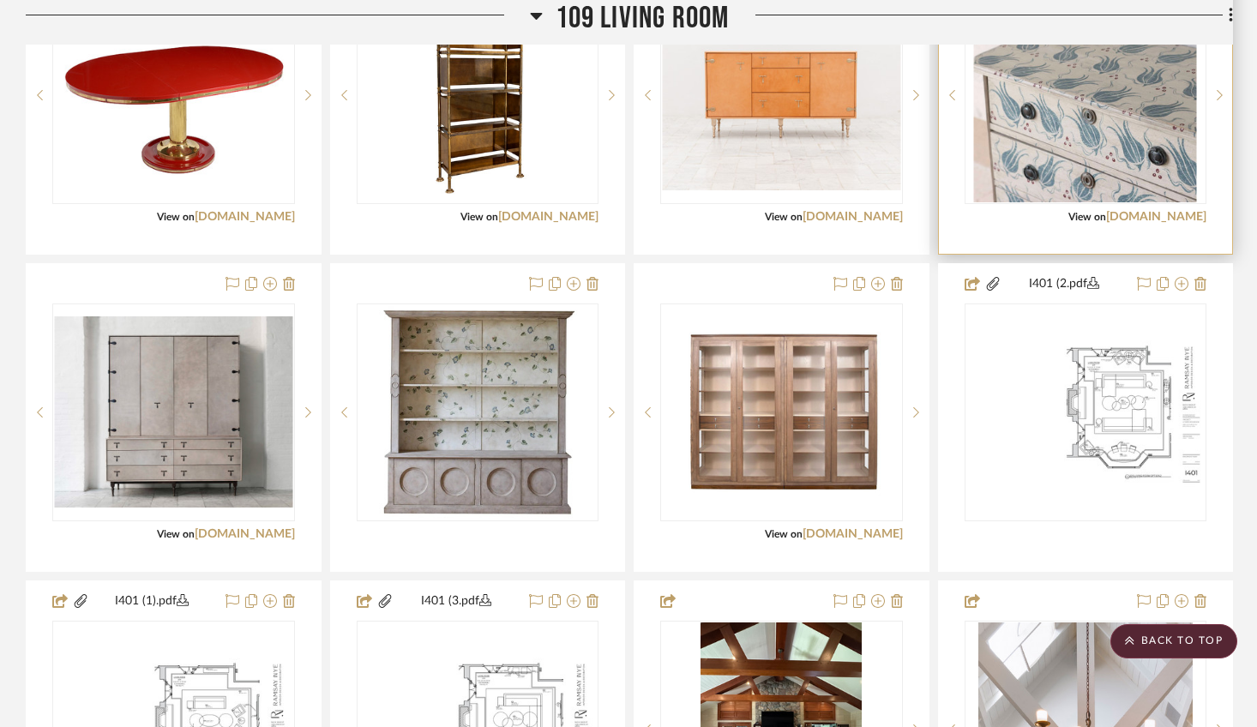
scroll to position [2369, 0]
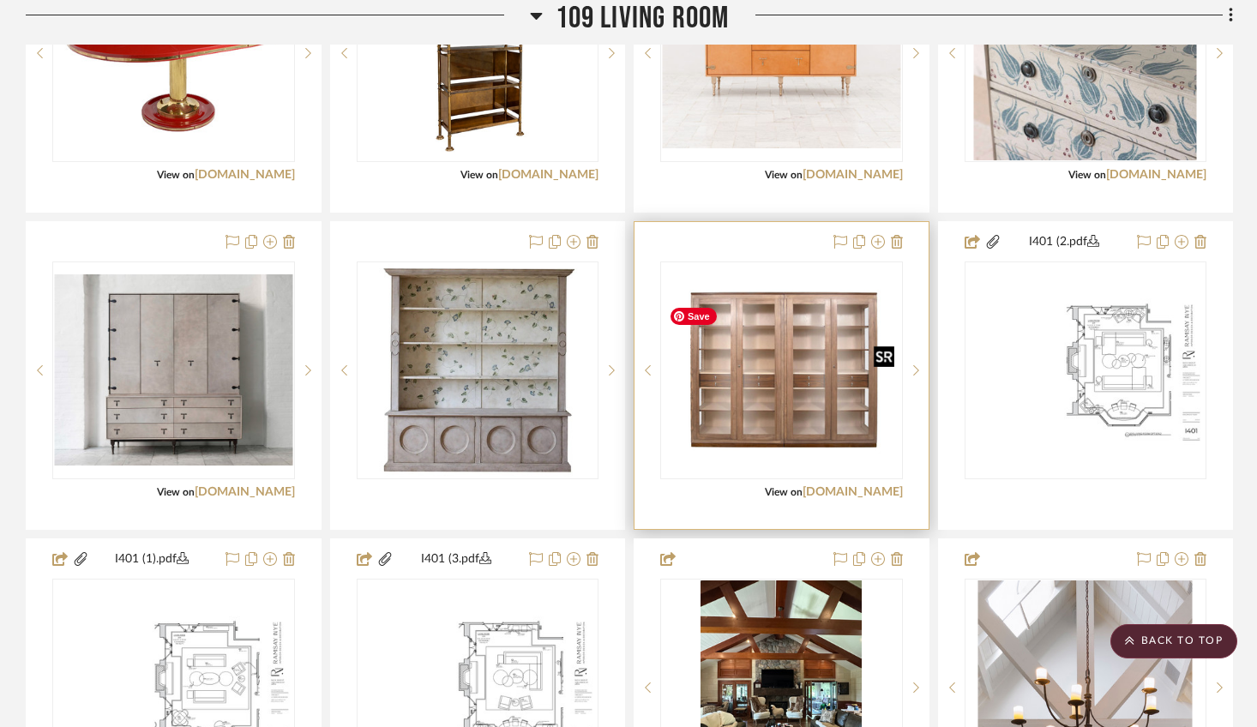
click at [797, 444] on img "0" at bounding box center [781, 371] width 239 height 194
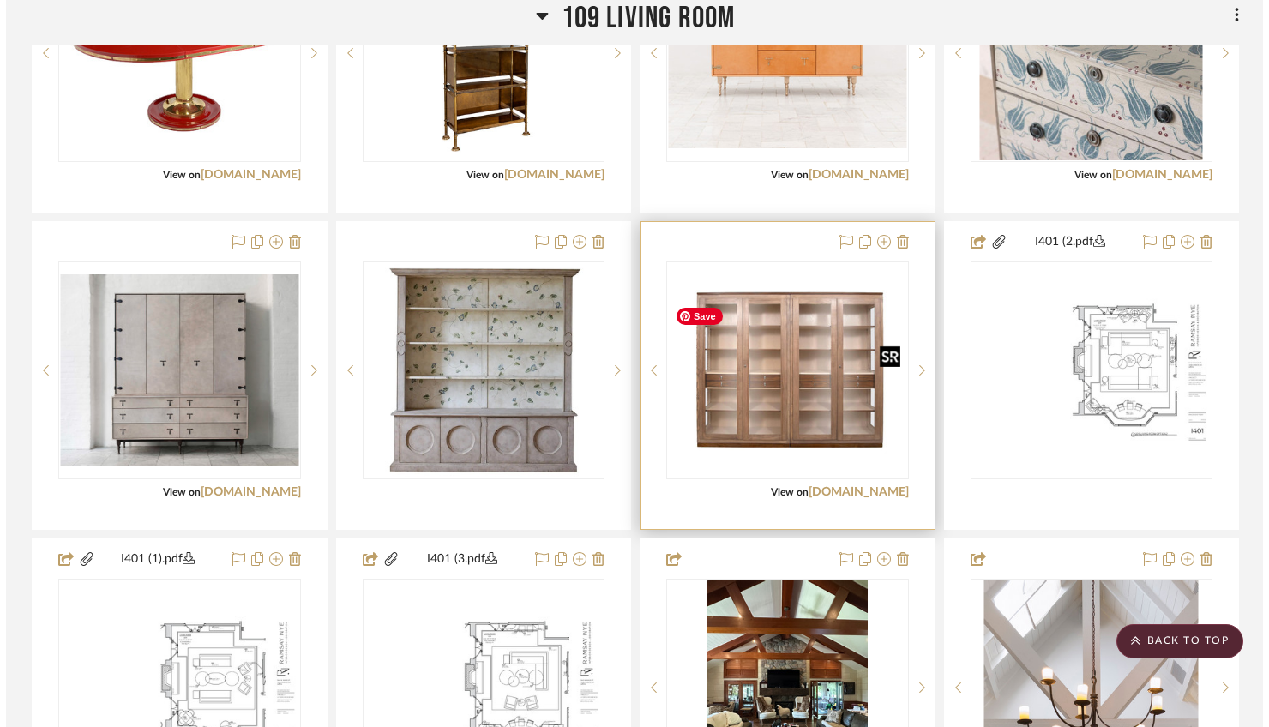
scroll to position [0, 0]
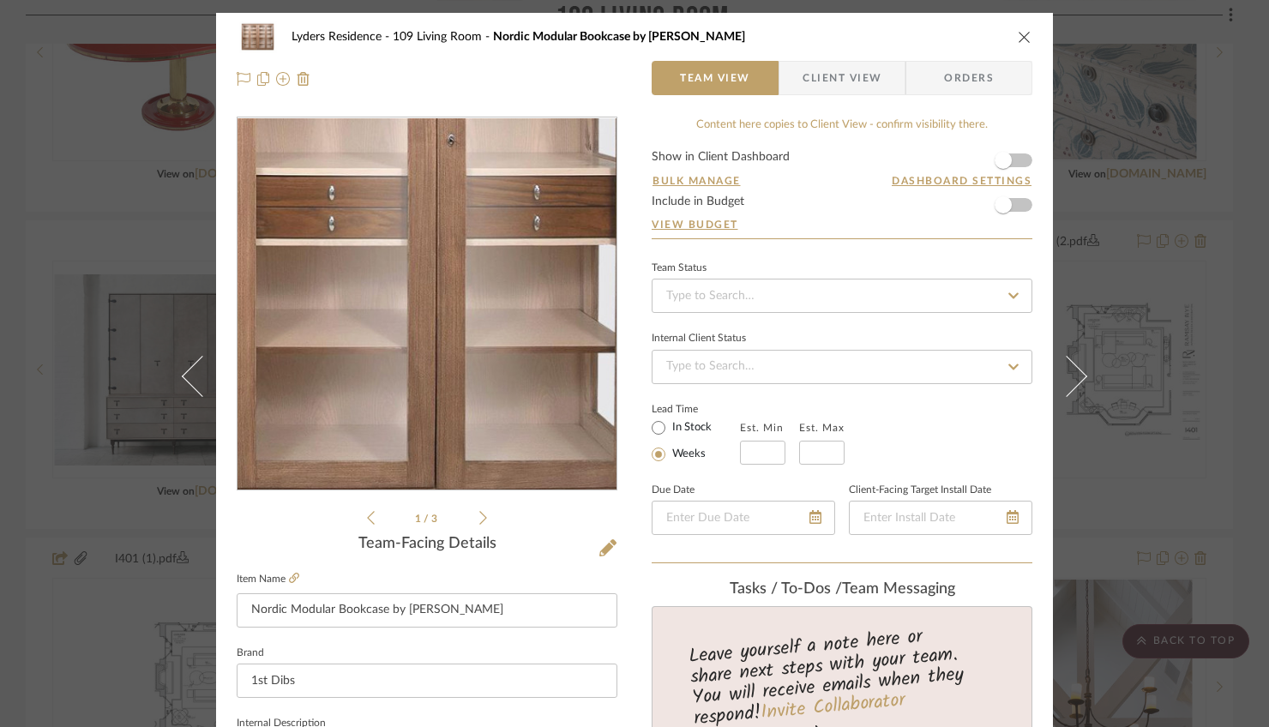
click at [497, 353] on img "0" at bounding box center [427, 304] width 379 height 308
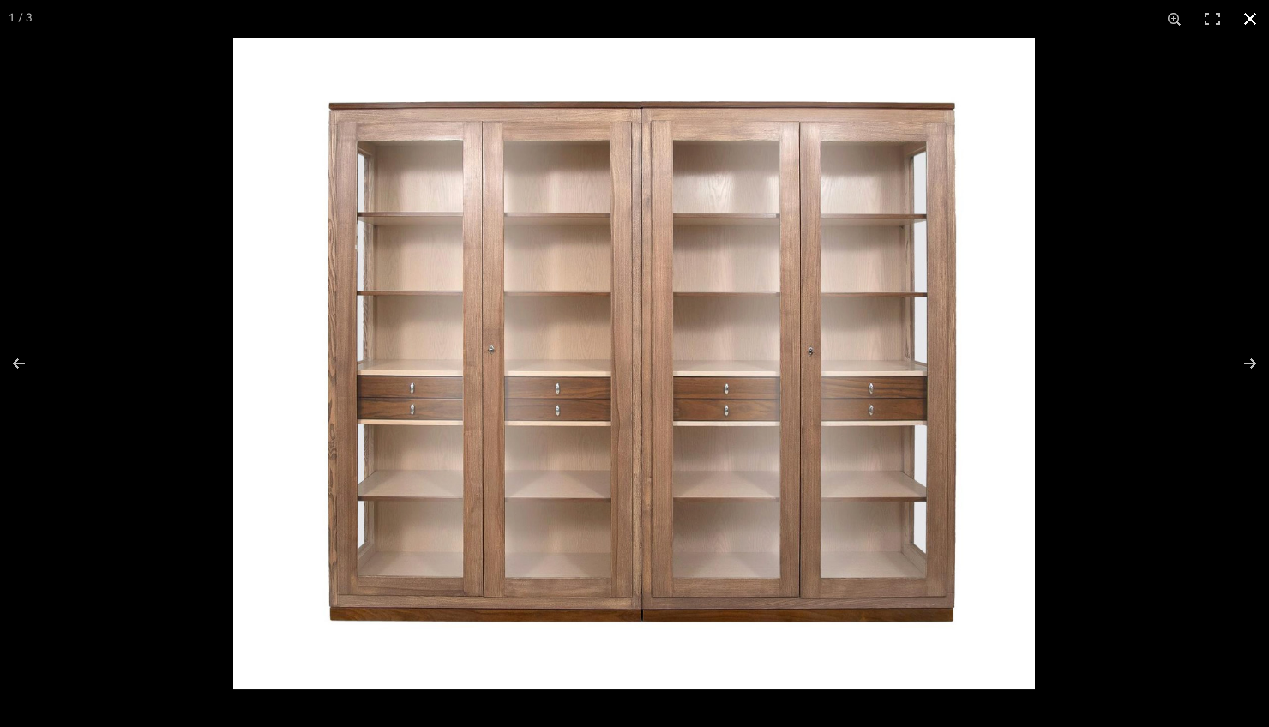
click at [1252, 17] on button at bounding box center [1250, 19] width 38 height 38
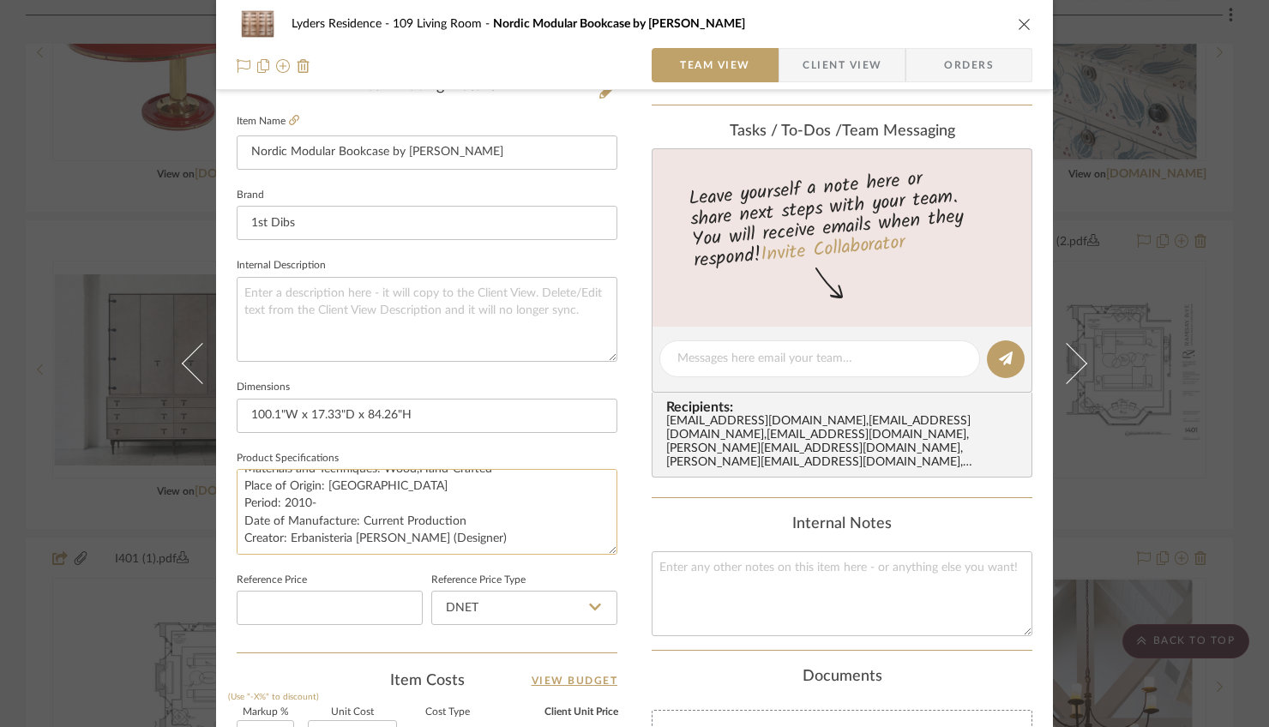
scroll to position [494, 0]
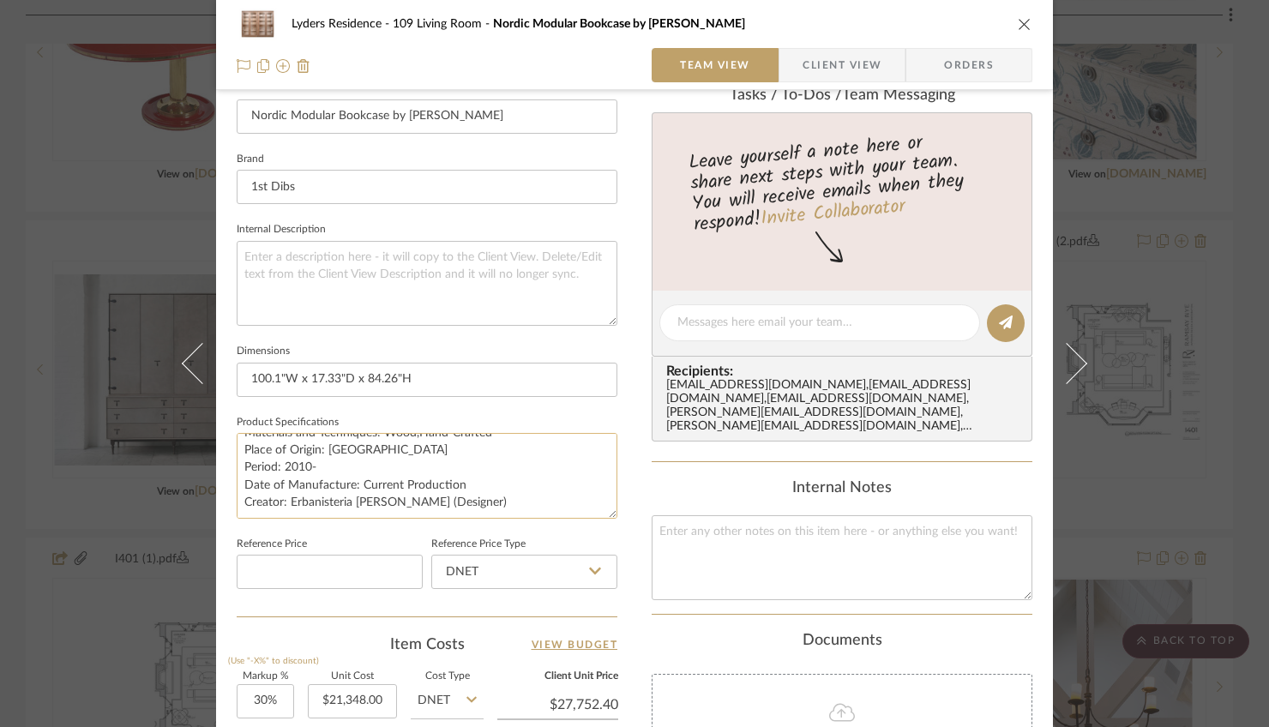
click at [285, 498] on textarea "Style: Modern (In the Style Of) Materials and Techniques: Wood,Hand-Crafted Pla…" at bounding box center [427, 475] width 381 height 85
drag, startPoint x: 285, startPoint y: 498, endPoint x: 442, endPoint y: 498, distance: 157.8
click at [442, 498] on textarea "Style: Modern (In the Style Of) Materials and Techniques: Wood,Hand-Crafted Pla…" at bounding box center [427, 475] width 381 height 85
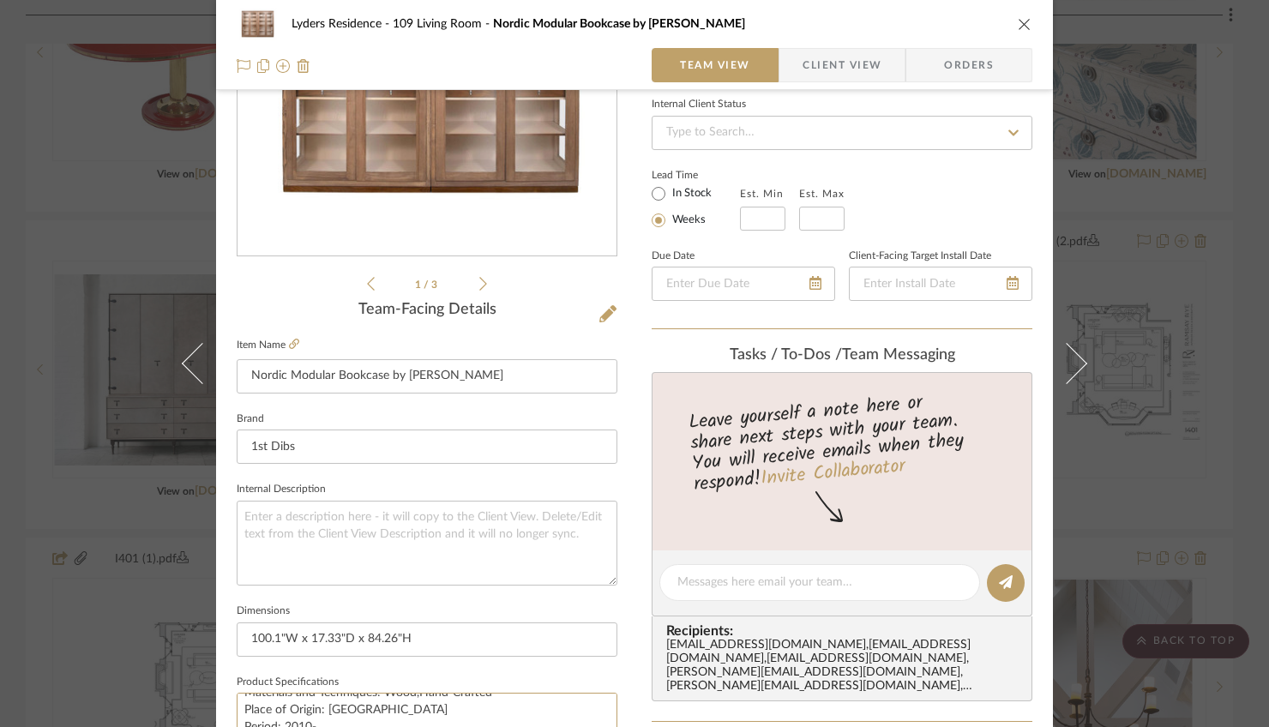
scroll to position [32, 0]
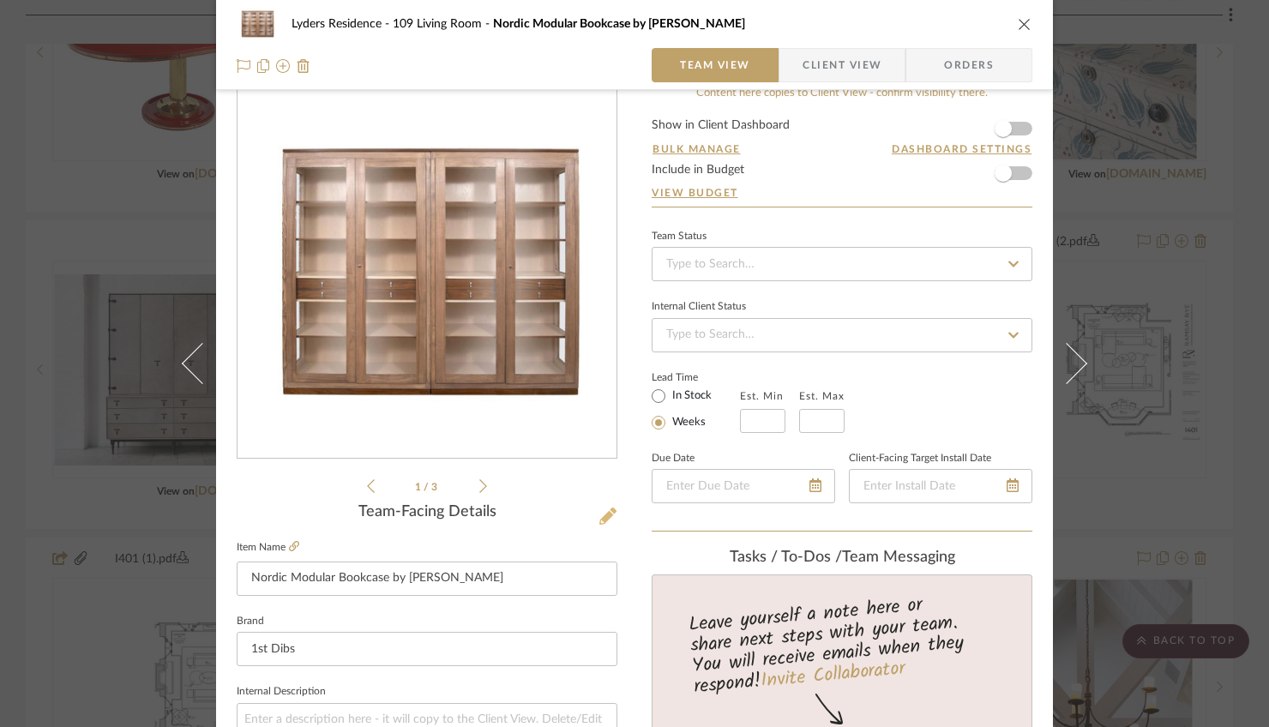
click at [599, 515] on icon at bounding box center [607, 516] width 17 height 17
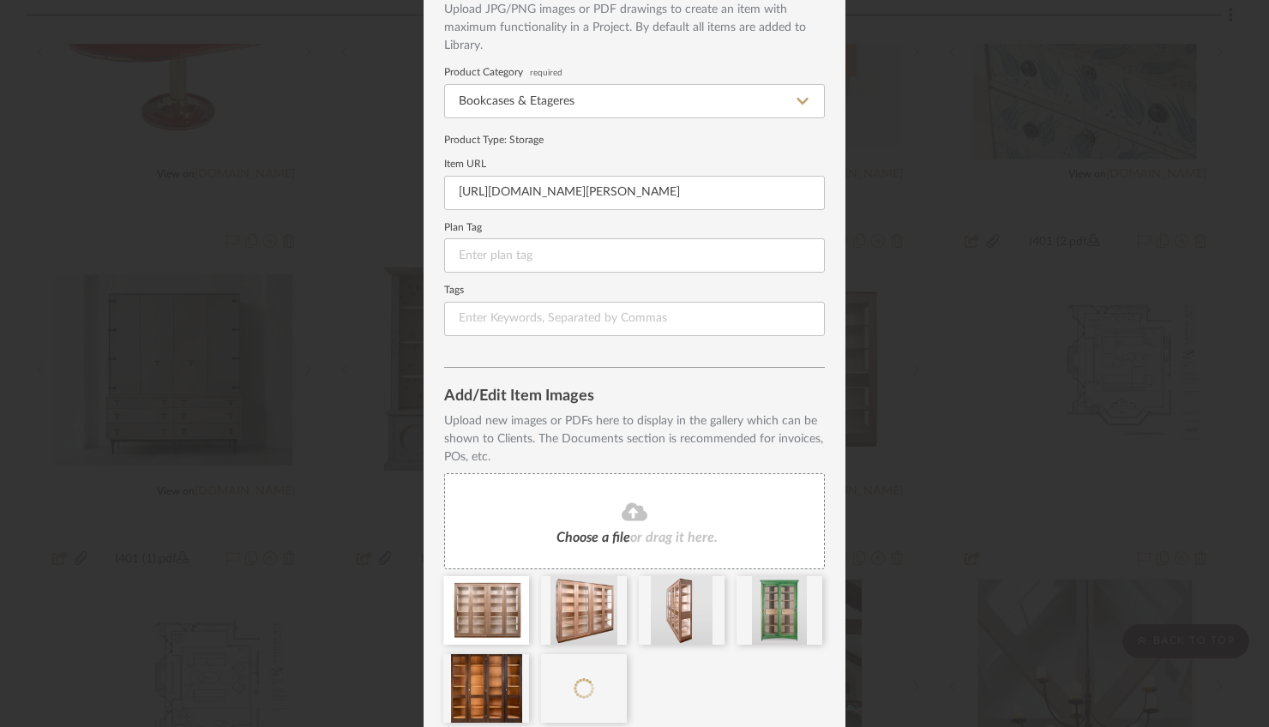
scroll to position [181, 0]
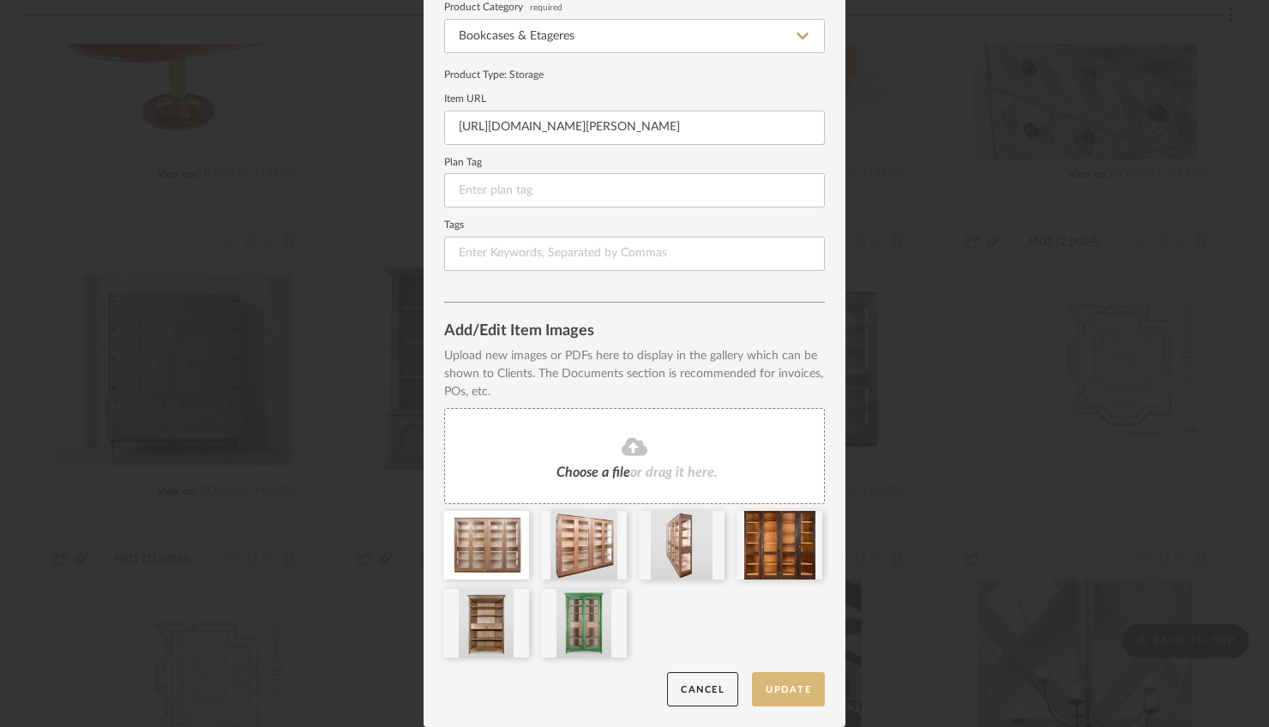
click at [773, 698] on button "Update" at bounding box center [788, 689] width 73 height 35
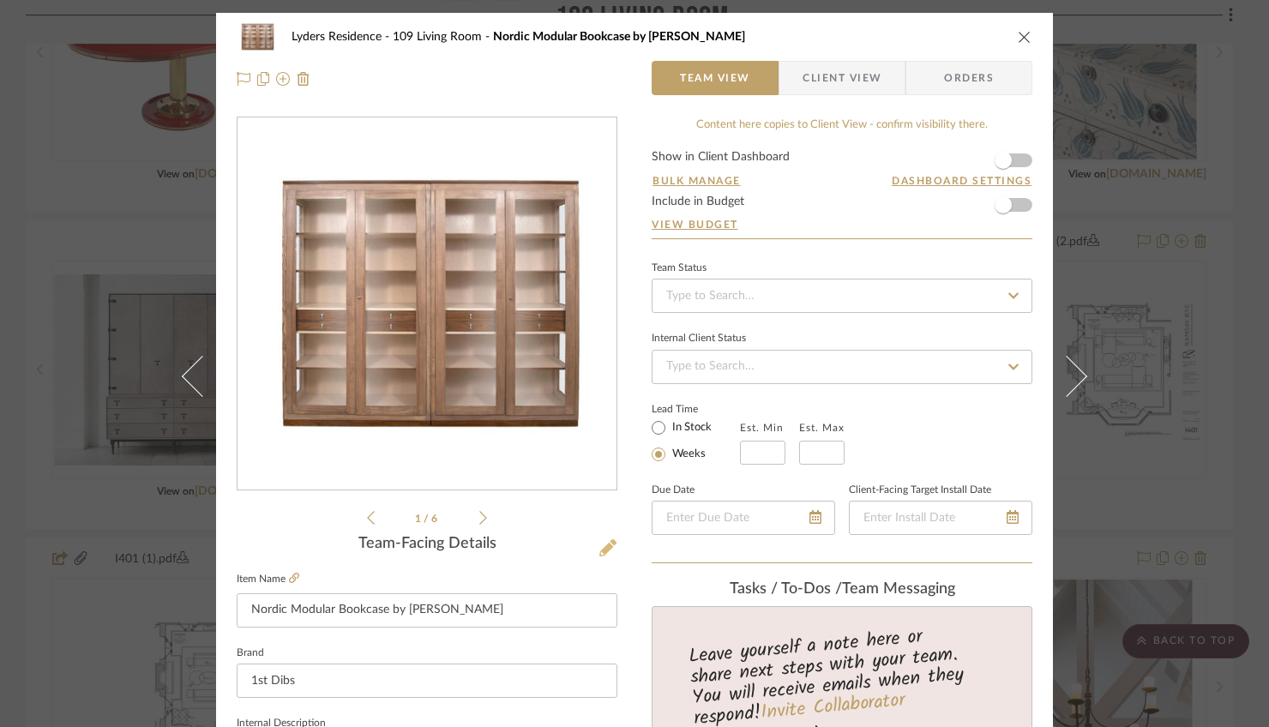
click at [601, 547] on icon at bounding box center [607, 547] width 17 height 17
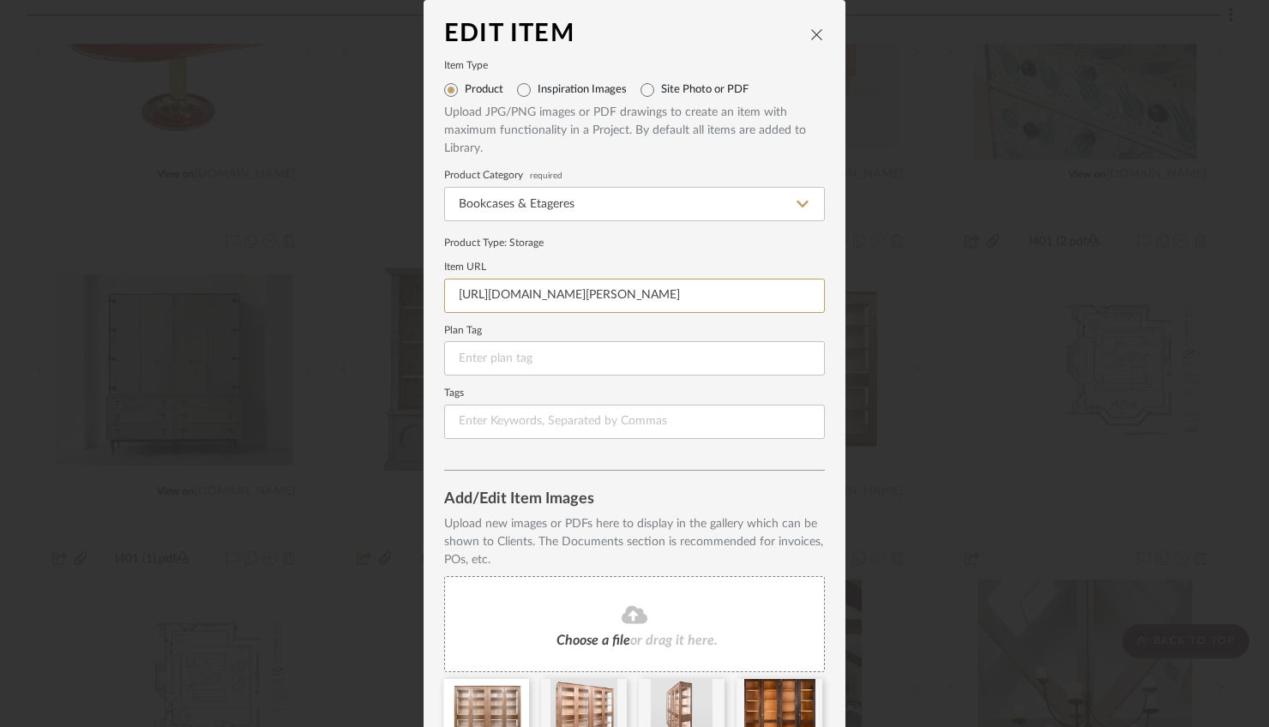
scroll to position [0, 432]
drag, startPoint x: 451, startPoint y: 306, endPoint x: 984, endPoint y: 316, distance: 533.5
click at [984, 316] on div "Edit Item Item Type Product Inspiration Images Site Photo or PDF Upload JPG/PNG…" at bounding box center [634, 363] width 1269 height 727
paste input "[DOMAIN_NAME][URL]"
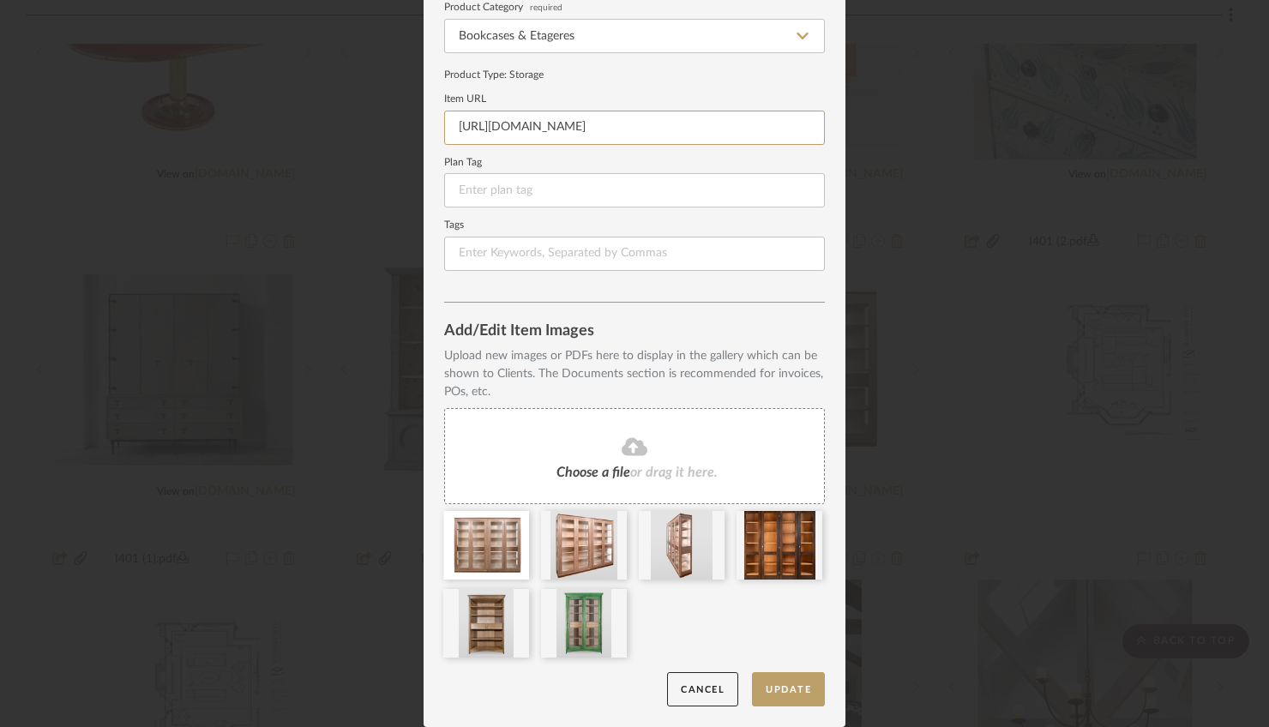
scroll to position [181, 0]
type input "[URL][DOMAIN_NAME]"
click at [795, 693] on button "Update" at bounding box center [788, 689] width 73 height 35
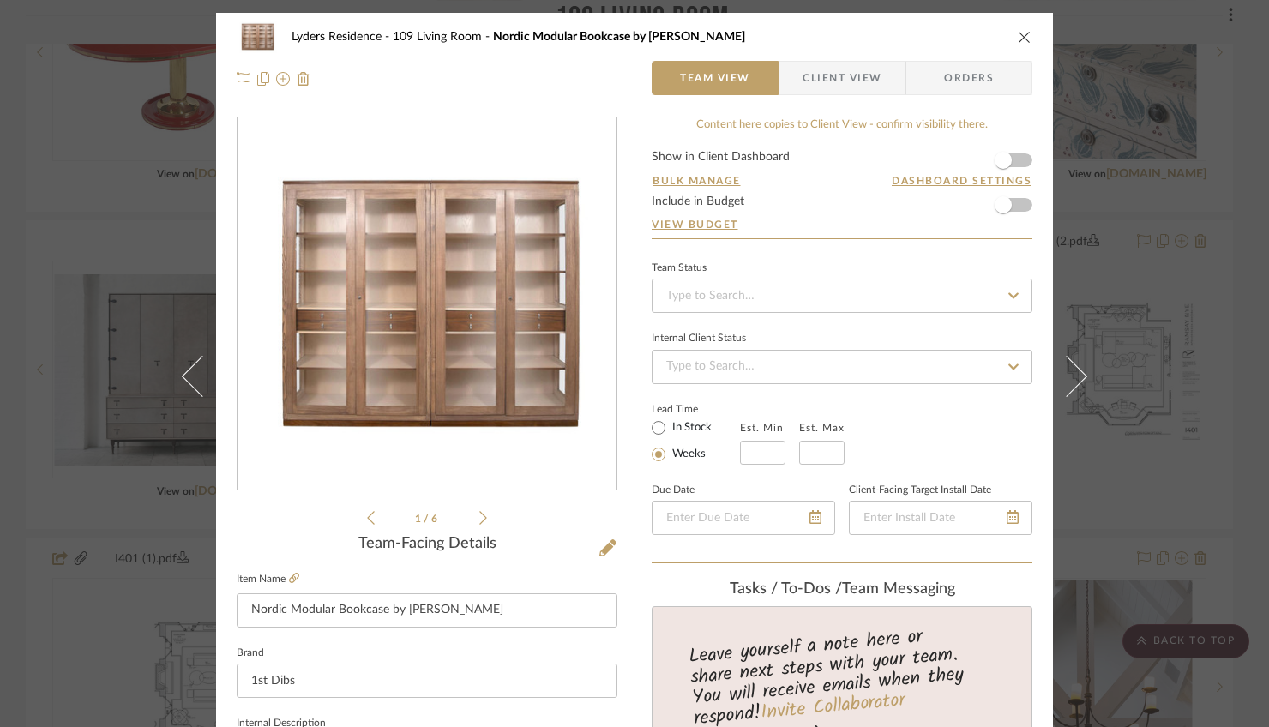
click at [1018, 37] on icon "close" at bounding box center [1025, 37] width 14 height 14
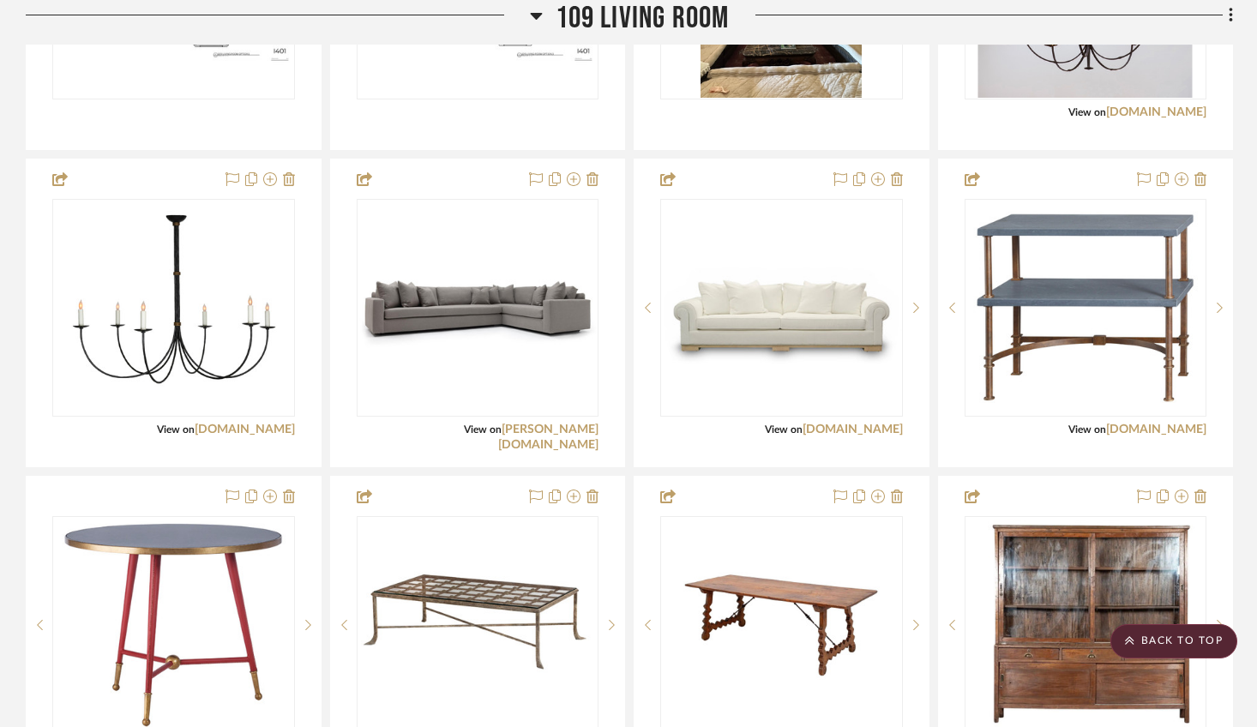
scroll to position [3068, 0]
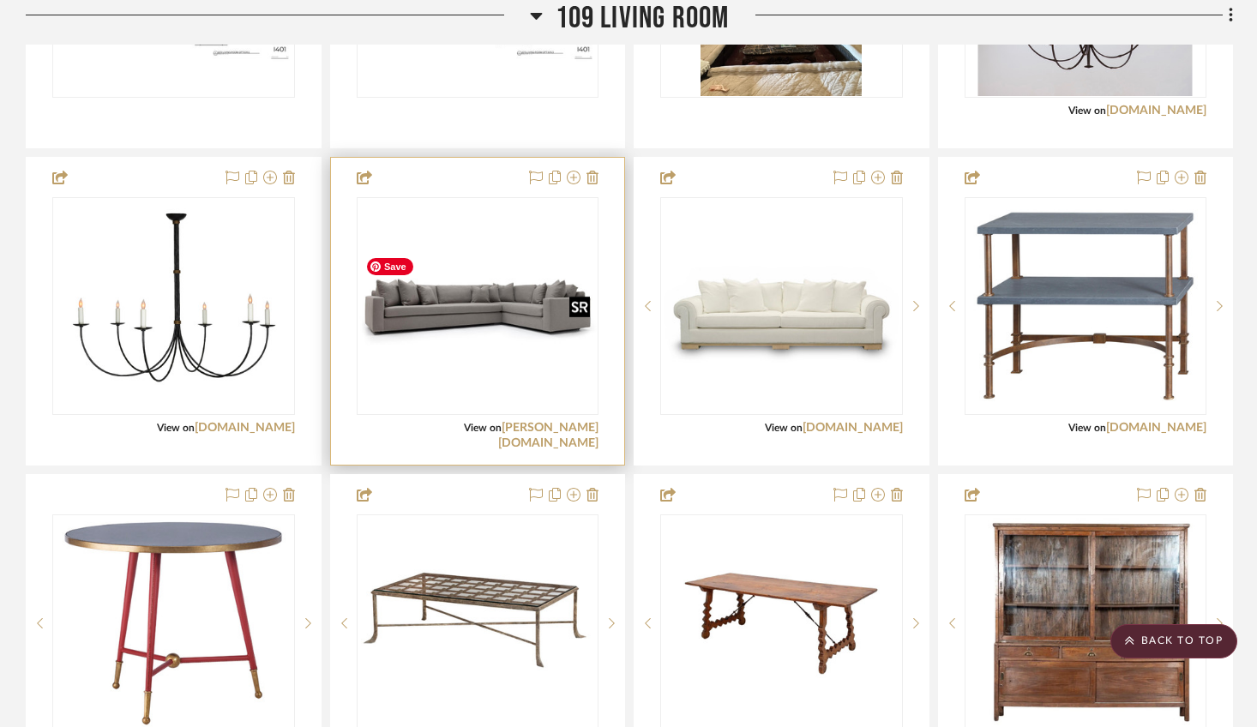
click at [0, 0] on img at bounding box center [0, 0] width 0 height 0
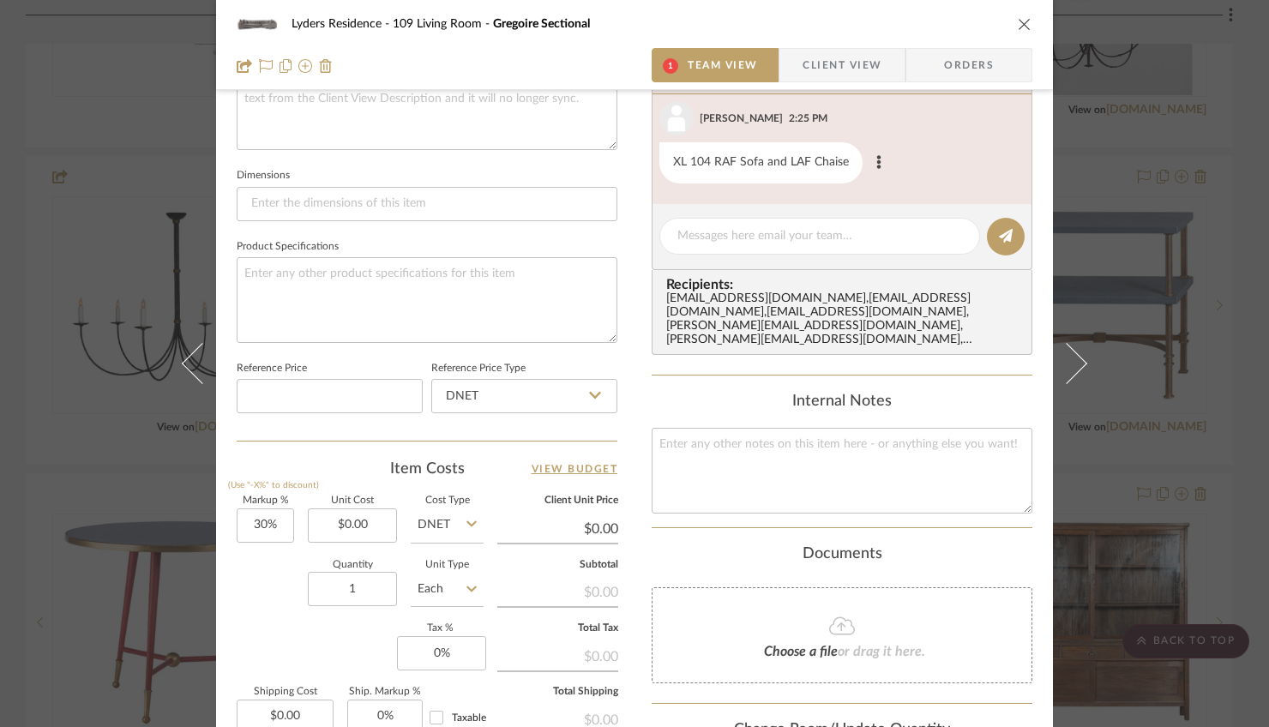
scroll to position [669, 0]
click at [1018, 24] on icon "close" at bounding box center [1025, 24] width 14 height 14
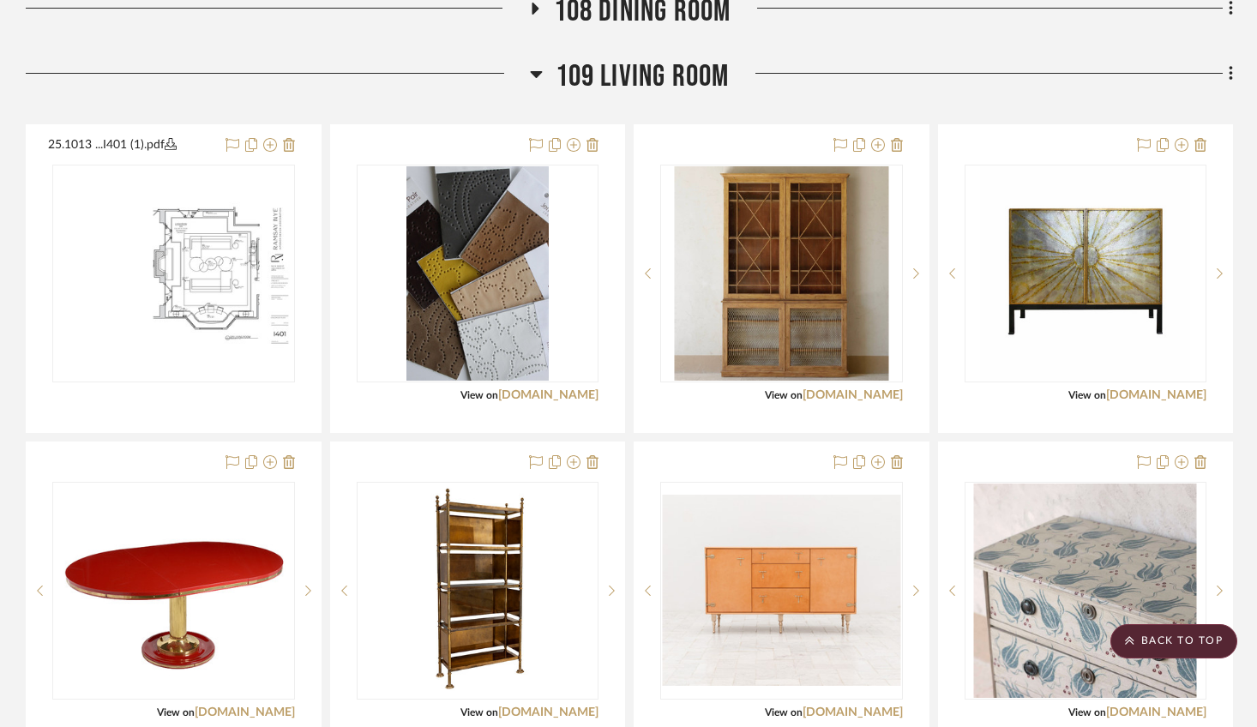
scroll to position [1679, 0]
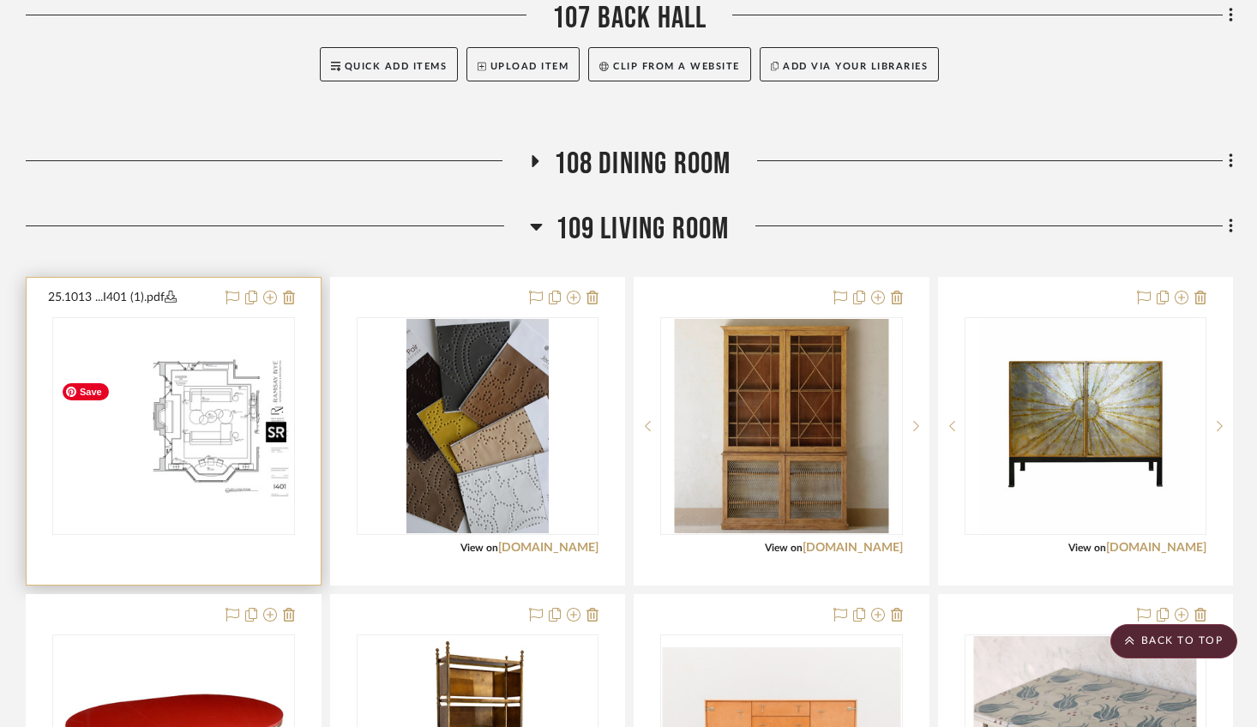
click at [224, 446] on img "0" at bounding box center [173, 426] width 239 height 154
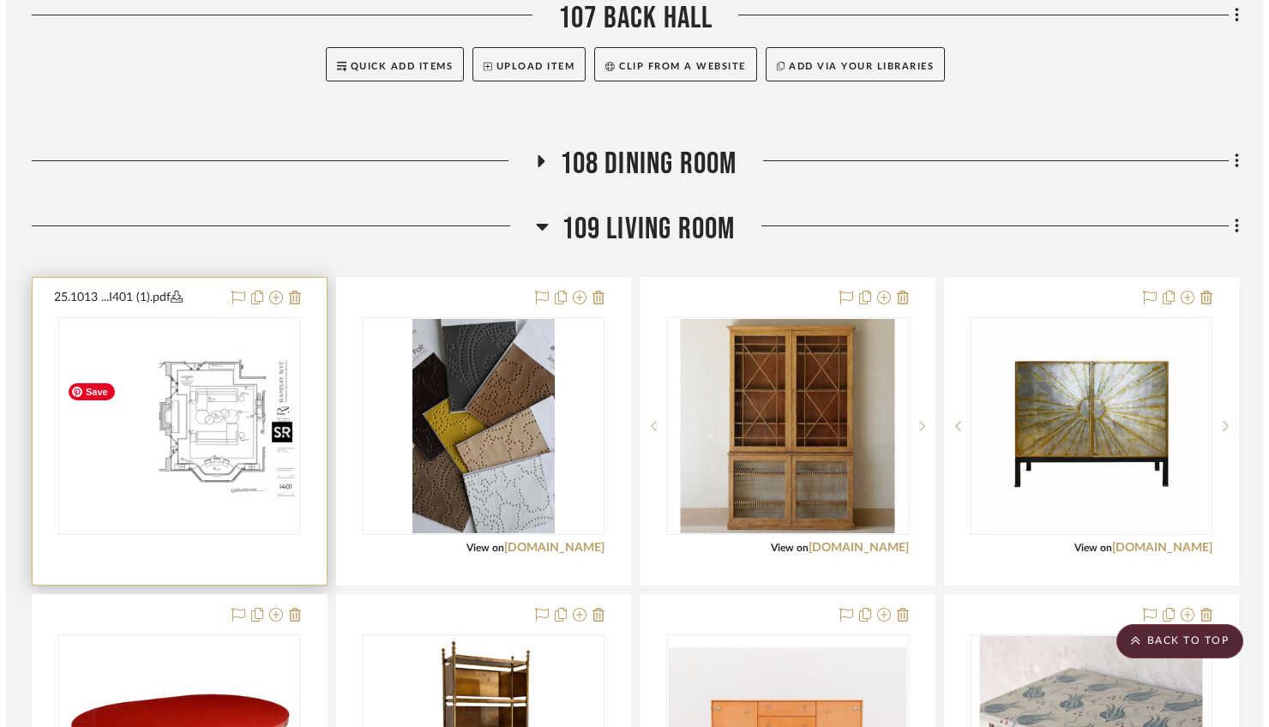
scroll to position [0, 0]
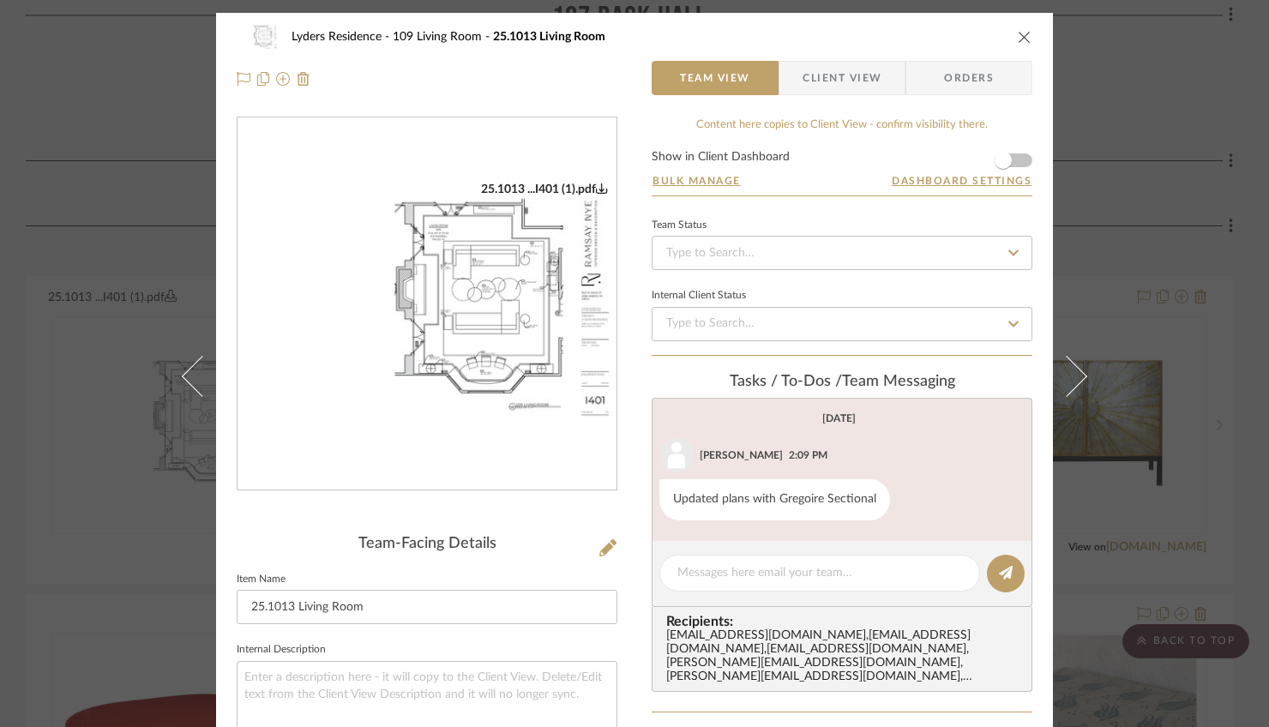
click at [531, 351] on img "0" at bounding box center [427, 304] width 379 height 245
click at [1019, 34] on icon "close" at bounding box center [1025, 37] width 14 height 14
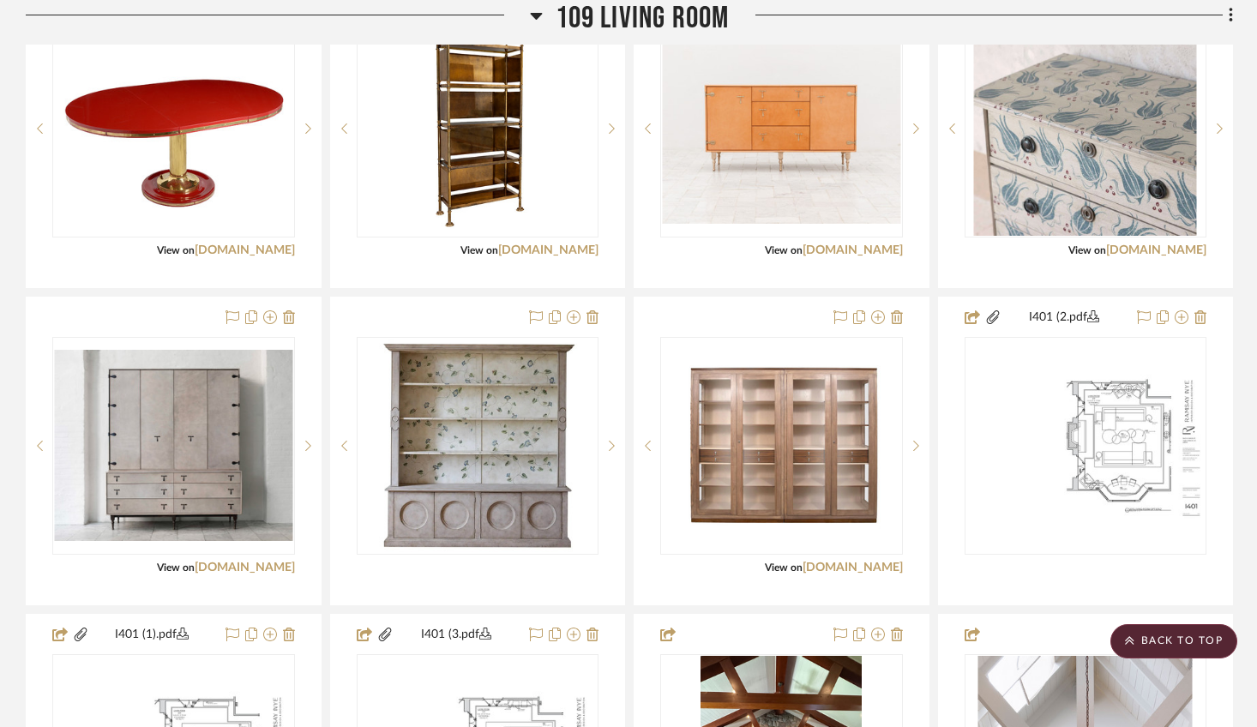
scroll to position [2314, 0]
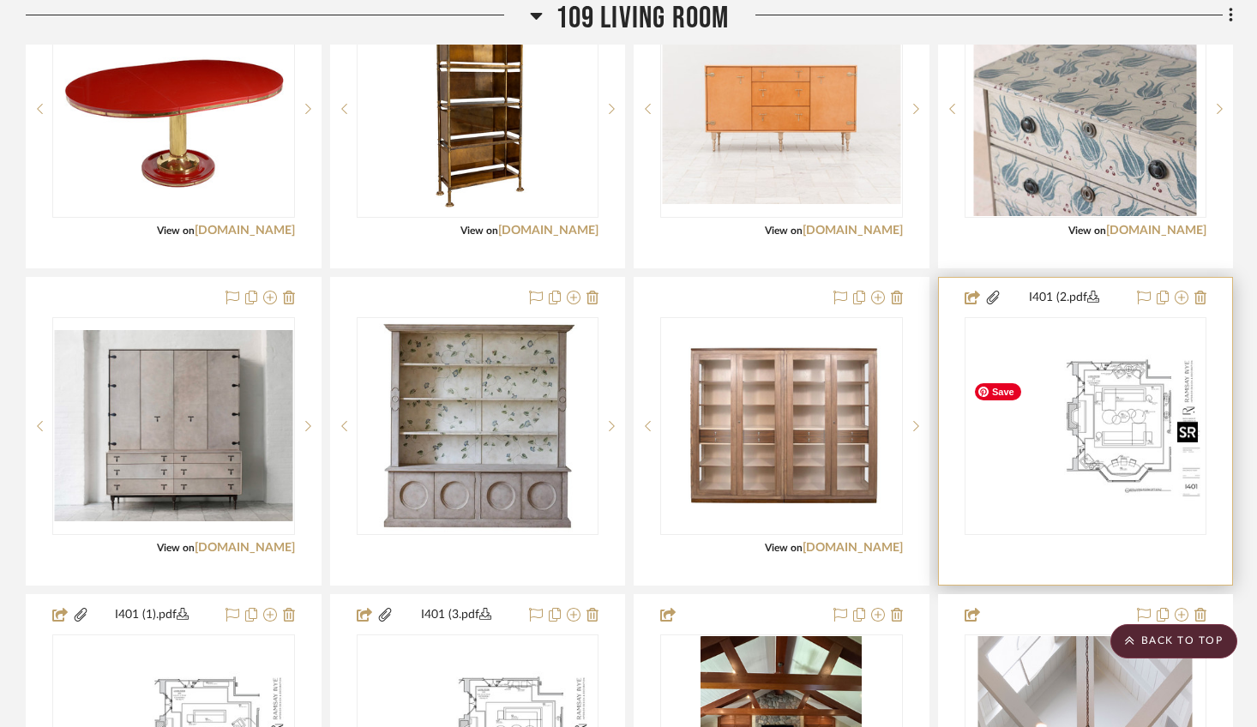
click at [1117, 452] on img "0" at bounding box center [1085, 426] width 239 height 154
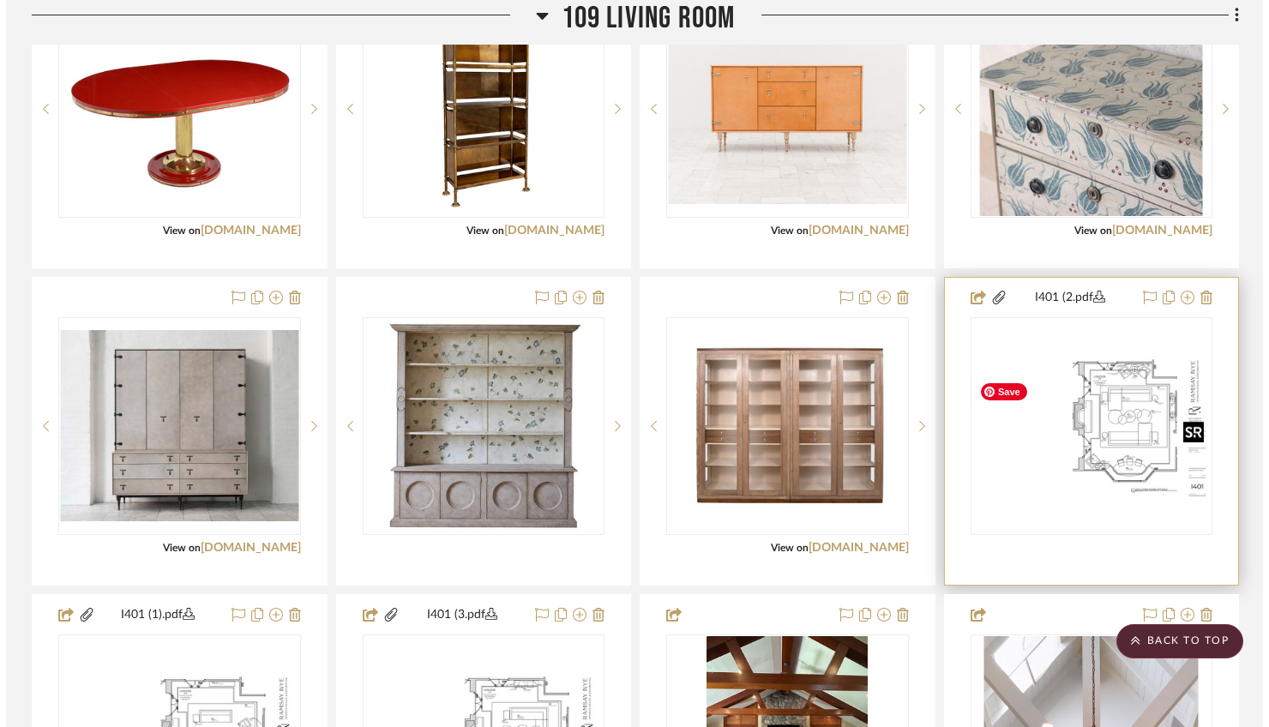
scroll to position [0, 0]
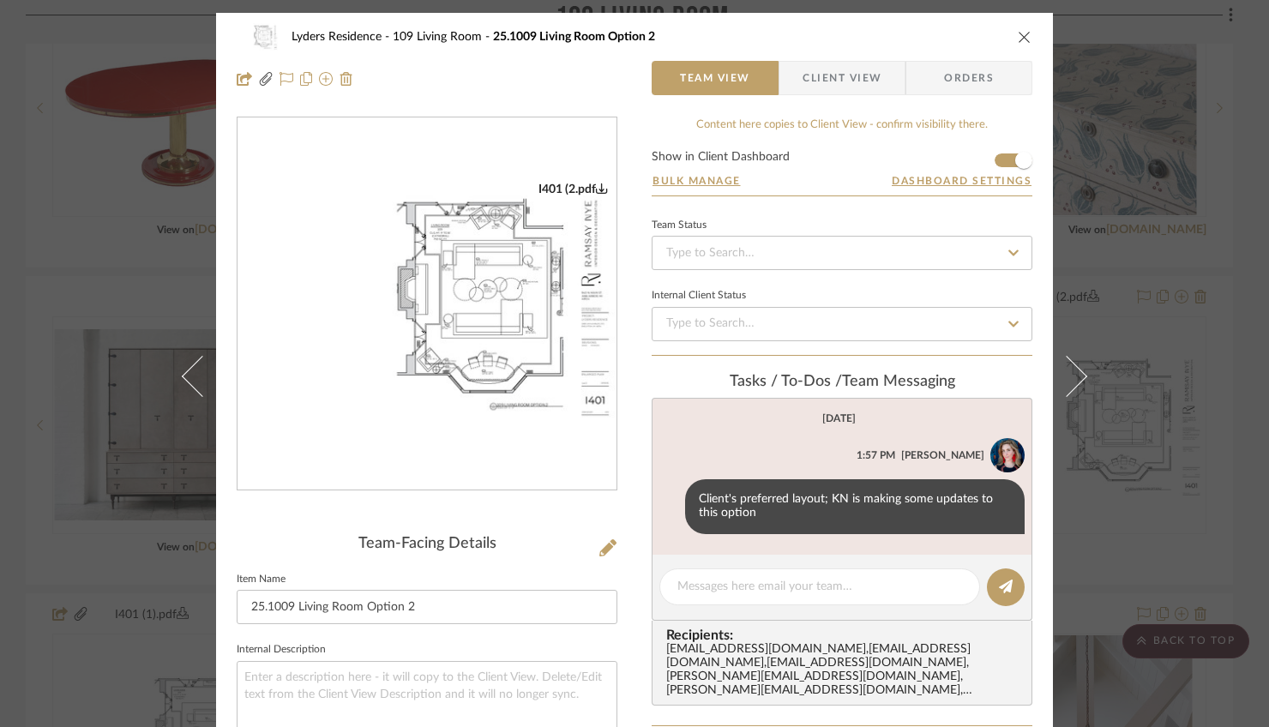
click at [436, 280] on img "0" at bounding box center [427, 304] width 379 height 245
click at [484, 307] on img "0" at bounding box center [427, 304] width 379 height 245
